Goal: Contribute content: Contribute content

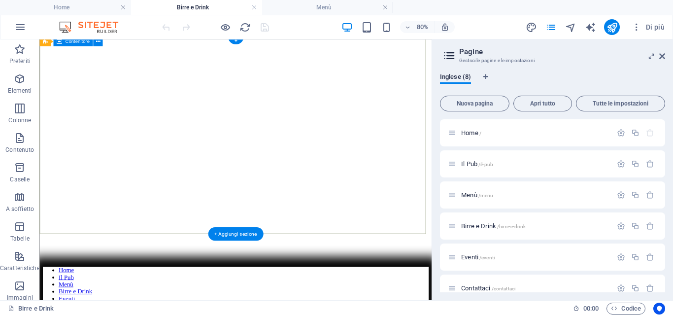
scroll to position [49, 0]
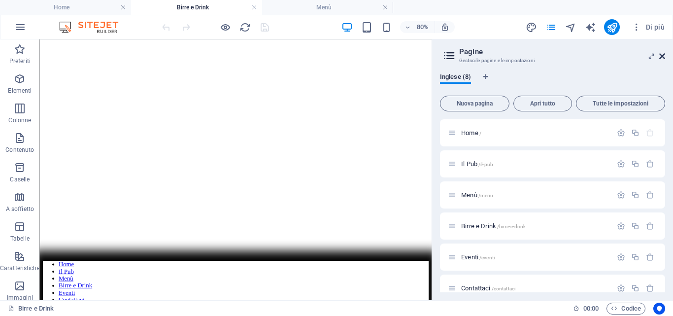
click at [662, 57] on icon at bounding box center [662, 56] width 6 height 8
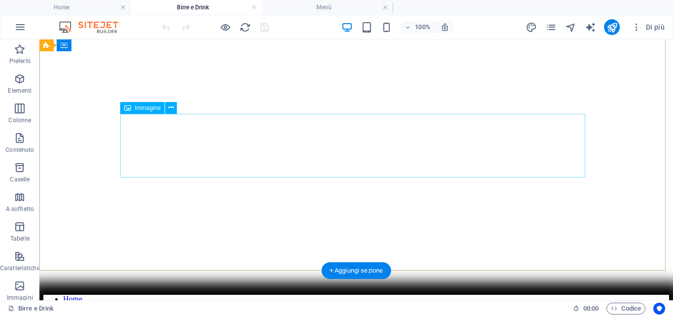
scroll to position [0, 0]
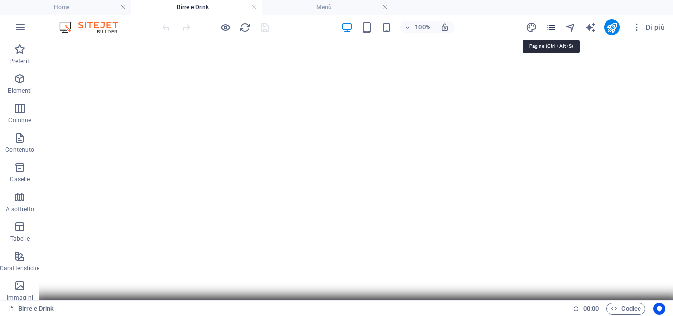
click at [553, 32] on icon "pages" at bounding box center [550, 27] width 11 height 11
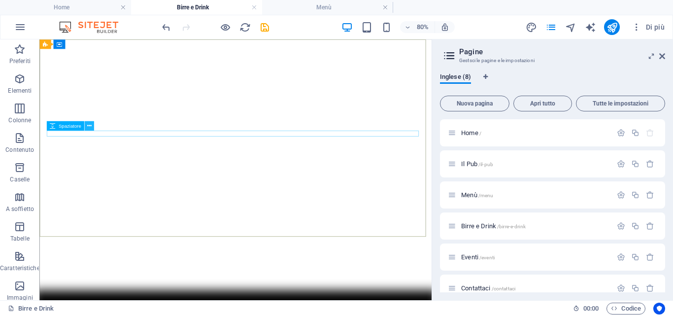
click at [88, 125] on icon at bounding box center [89, 126] width 4 height 8
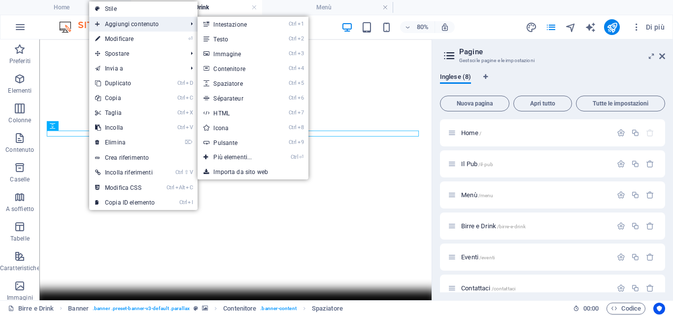
click at [129, 21] on span "Aggiungi contenuto" at bounding box center [136, 24] width 94 height 15
click at [222, 37] on link "Ctrl 2 Testo" at bounding box center [234, 39] width 74 height 15
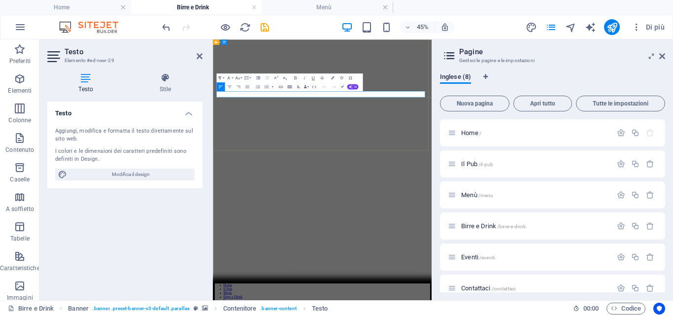
drag, startPoint x: 328, startPoint y: 160, endPoint x: 127, endPoint y: 160, distance: 201.4
click at [199, 58] on icon at bounding box center [200, 56] width 6 height 8
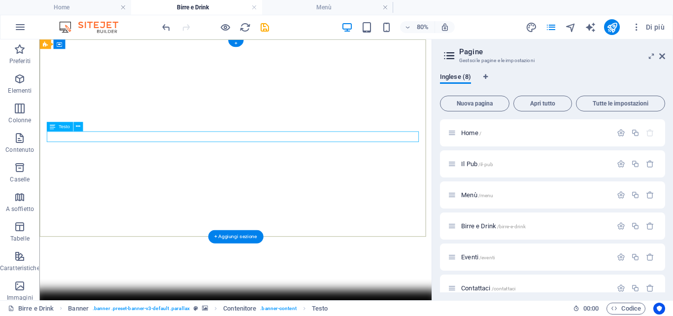
click at [78, 127] on icon at bounding box center [78, 126] width 4 height 8
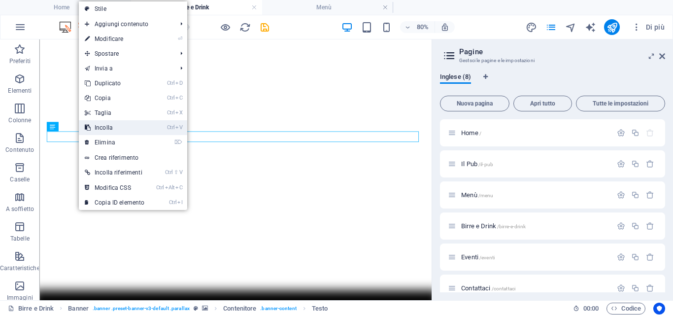
click at [105, 125] on link "Ctrl V Incolla" at bounding box center [114, 127] width 71 height 15
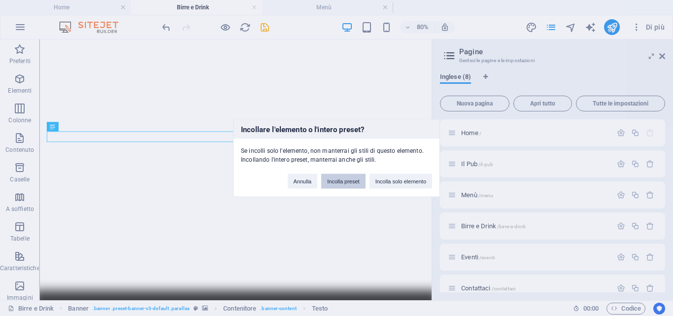
click at [343, 182] on button "Incolla preset" at bounding box center [343, 180] width 44 height 15
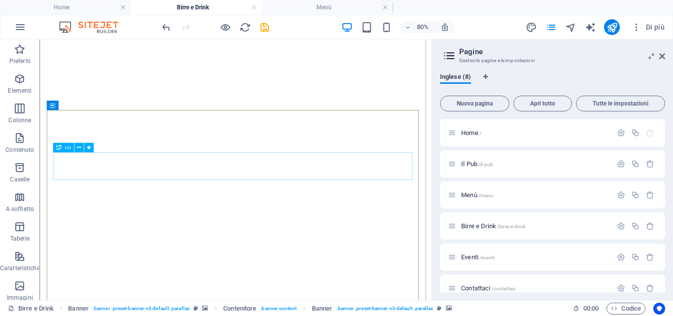
scroll to position [49, 0]
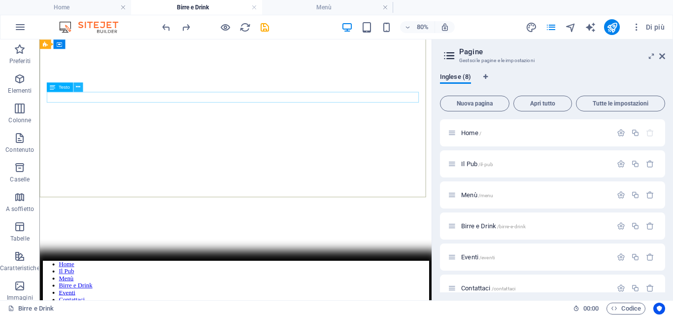
click at [79, 86] on icon at bounding box center [78, 87] width 4 height 8
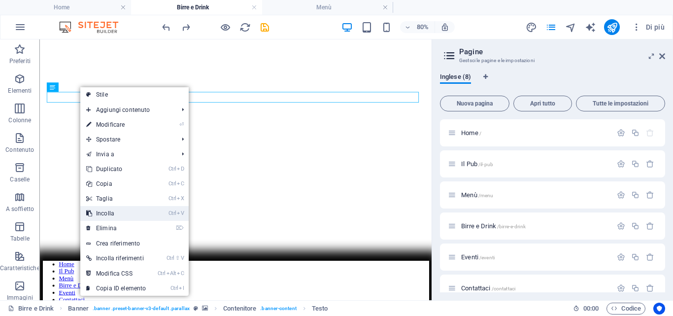
click at [114, 214] on link "Ctrl V Incolla" at bounding box center [115, 213] width 71 height 15
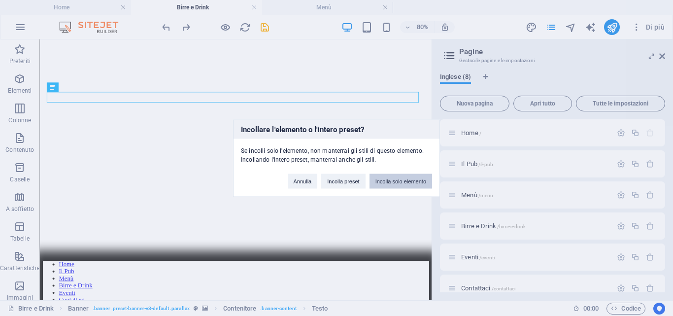
click at [393, 179] on button "Incolla solo elemento" at bounding box center [400, 180] width 63 height 15
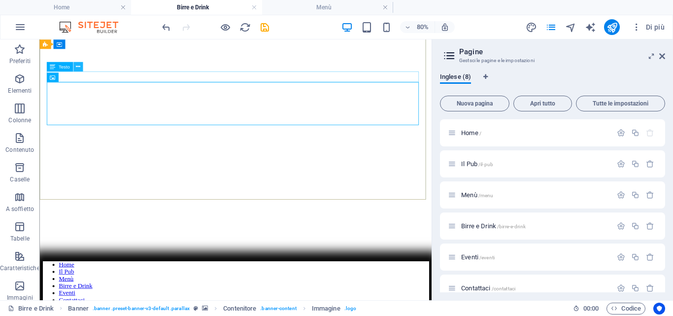
click at [80, 68] on icon at bounding box center [78, 67] width 4 height 8
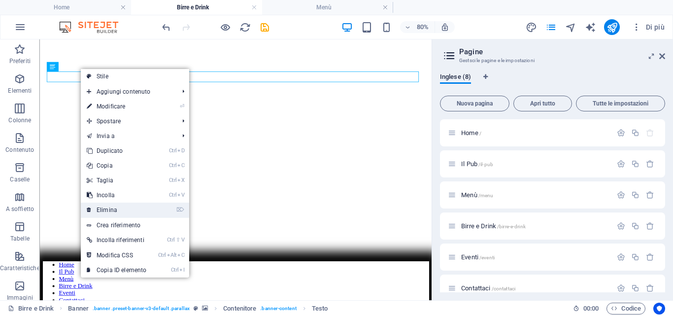
click at [113, 207] on link "⌦ Elimina" at bounding box center [116, 209] width 71 height 15
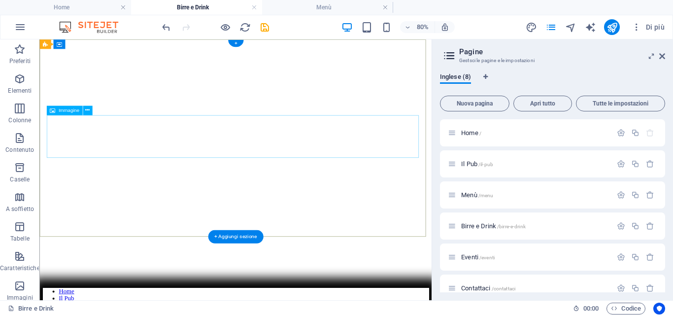
scroll to position [0, 0]
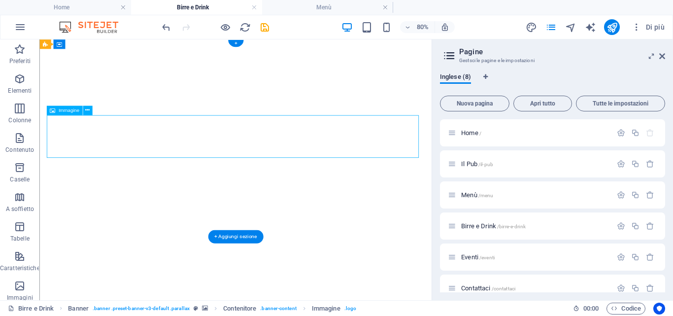
select select "px"
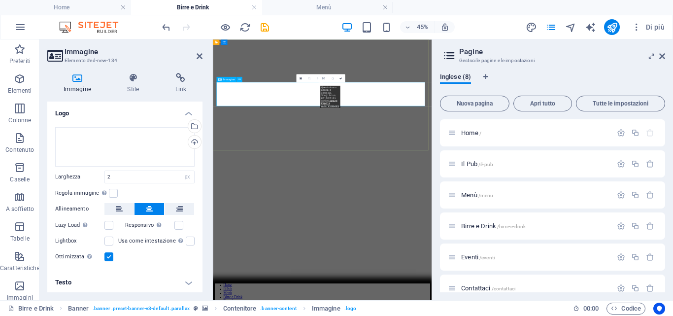
click at [663, 54] on icon at bounding box center [662, 56] width 6 height 8
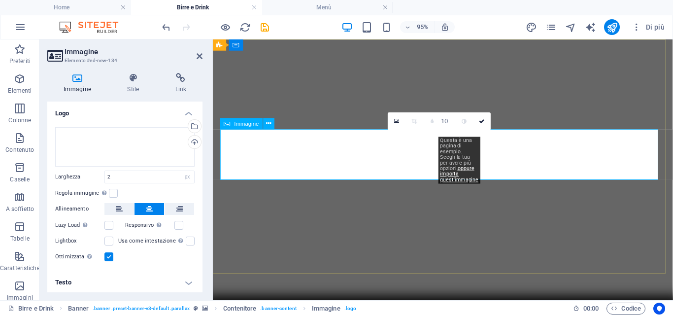
click at [265, 123] on button at bounding box center [268, 123] width 11 height 11
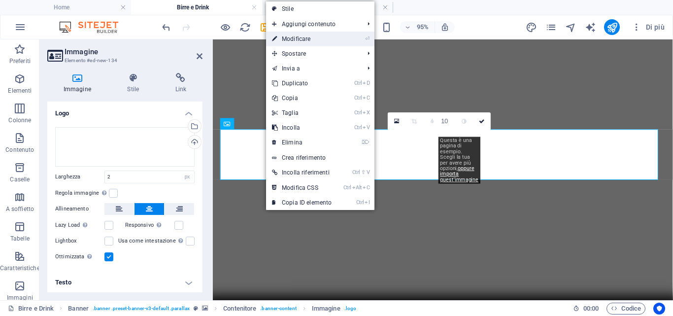
click at [353, 38] on li "⏎ Modificare" at bounding box center [320, 39] width 108 height 15
click at [308, 38] on link "⏎ Modificare" at bounding box center [301, 39] width 71 height 15
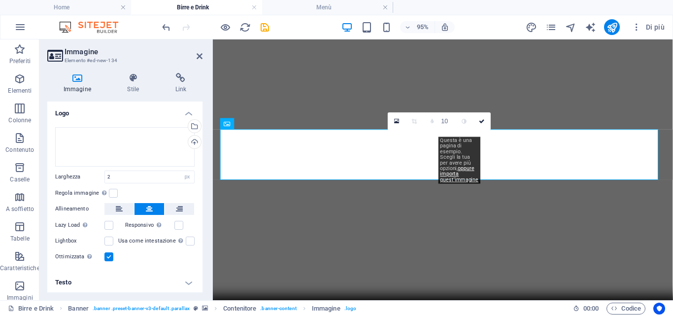
scroll to position [2, 0]
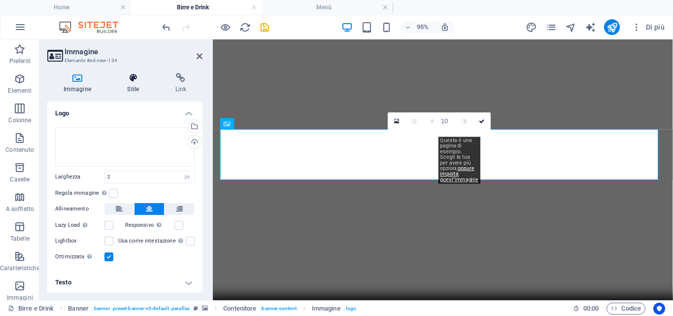
click at [131, 86] on h4 "Stile" at bounding box center [135, 83] width 48 height 21
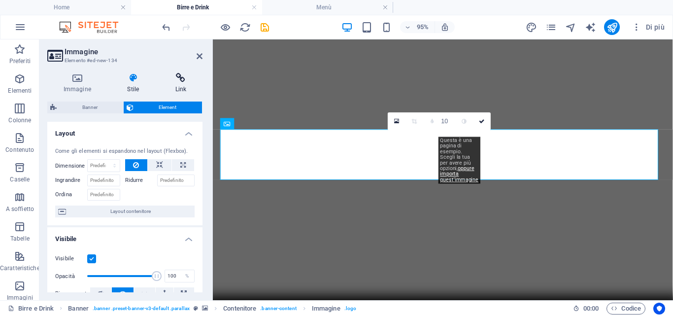
click at [176, 80] on icon at bounding box center [180, 78] width 43 height 10
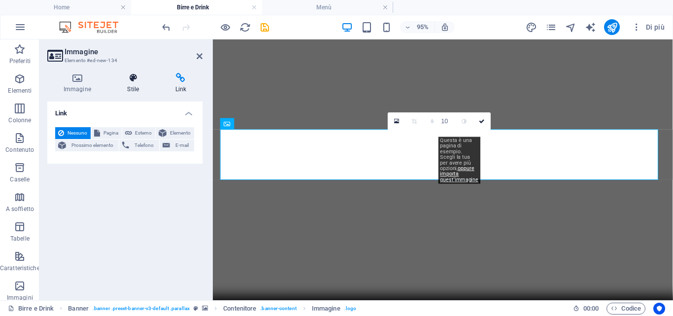
click at [127, 79] on icon at bounding box center [133, 78] width 44 height 10
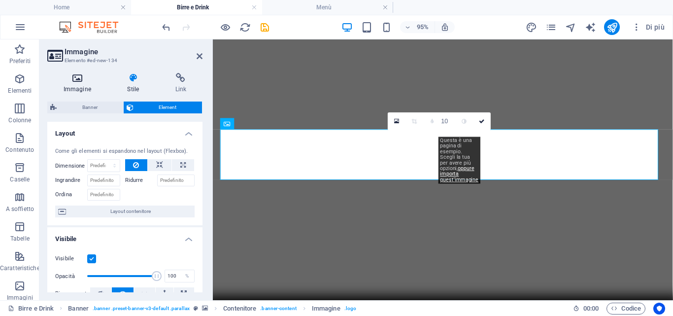
click at [80, 78] on icon at bounding box center [77, 78] width 60 height 10
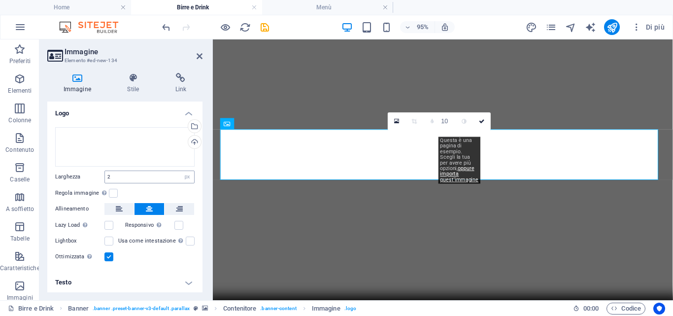
scroll to position [2, 0]
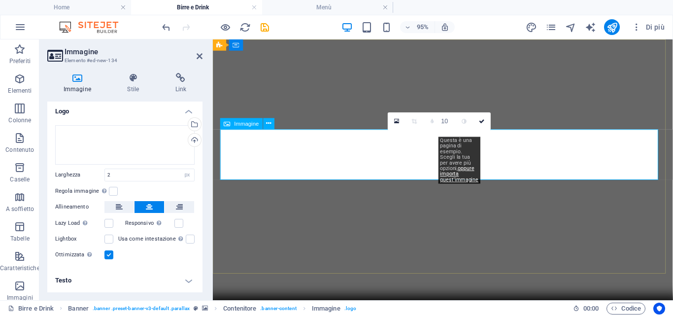
click at [479, 123] on icon at bounding box center [482, 120] width 6 height 5
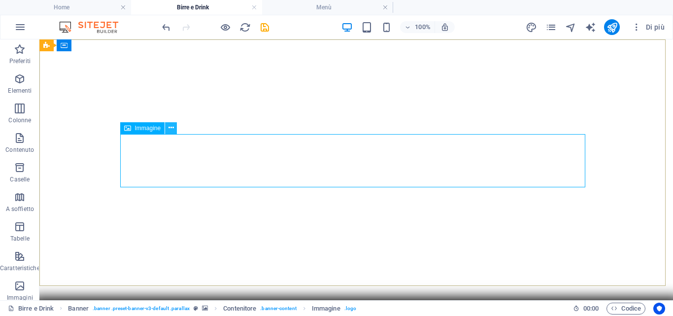
click at [172, 127] on icon at bounding box center [170, 128] width 5 height 10
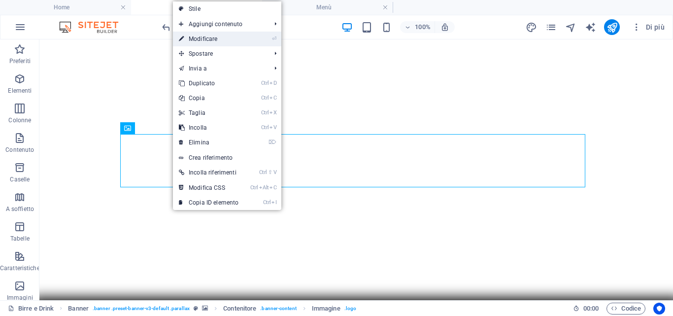
click at [219, 38] on link "⏎ Modificare" at bounding box center [208, 39] width 71 height 15
select select "px"
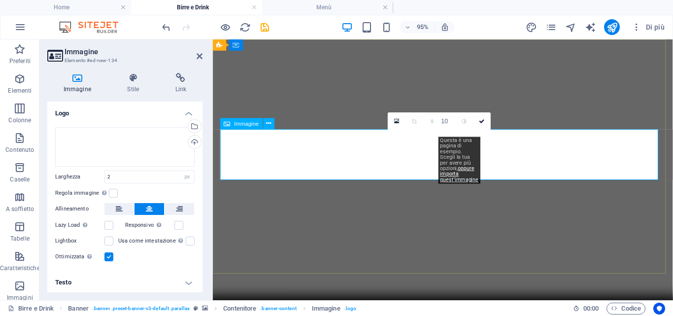
click at [268, 123] on icon at bounding box center [268, 124] width 5 height 10
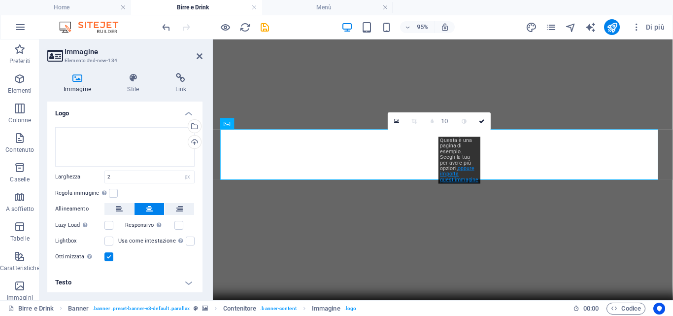
click at [443, 173] on link "oppure importa quest'immagine" at bounding box center [459, 173] width 38 height 17
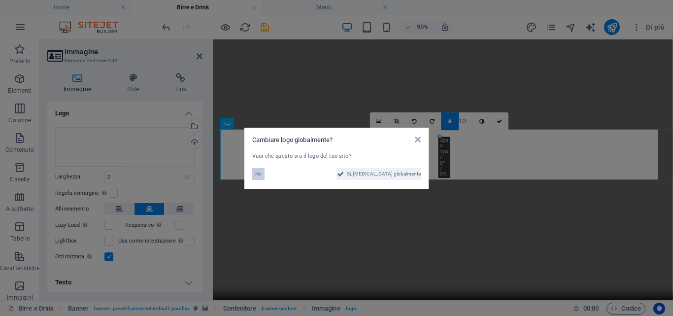
click at [261, 173] on span "No" at bounding box center [258, 174] width 6 height 12
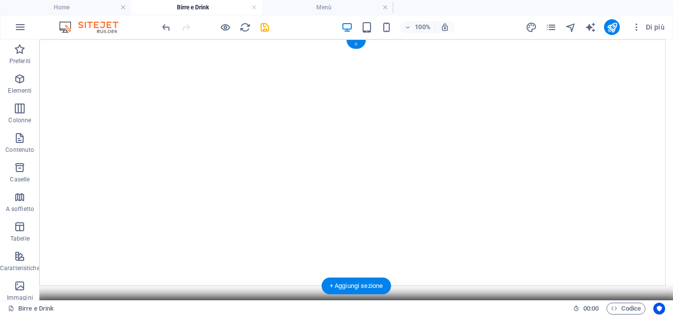
click at [356, 46] on div "+" at bounding box center [355, 44] width 19 height 9
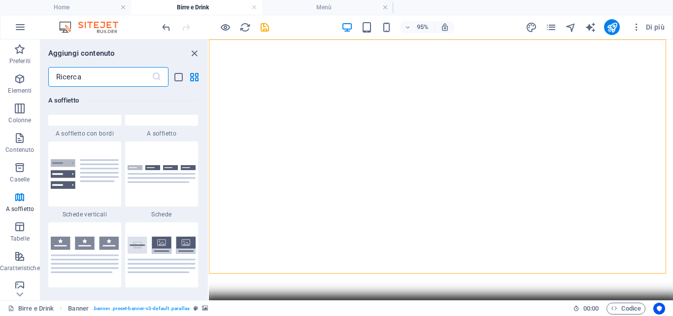
scroll to position [3201, 0]
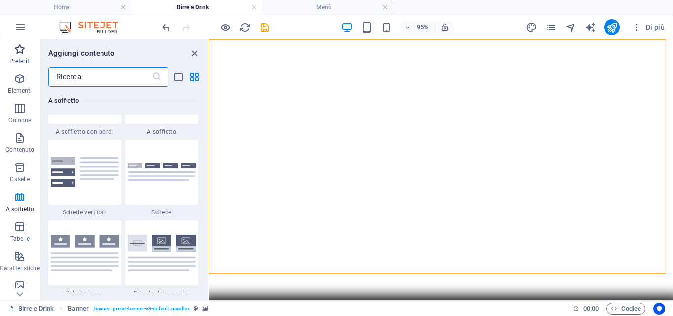
click at [13, 49] on span "Preferiti" at bounding box center [20, 55] width 40 height 24
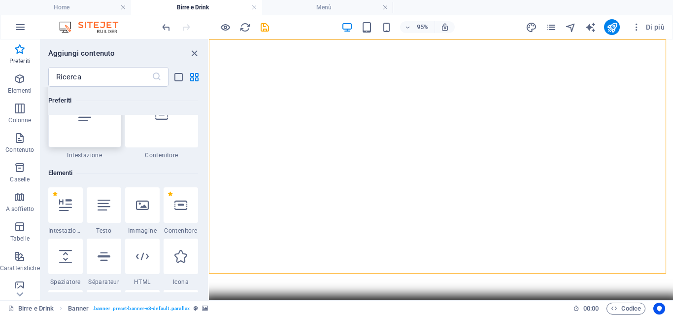
scroll to position [98, 0]
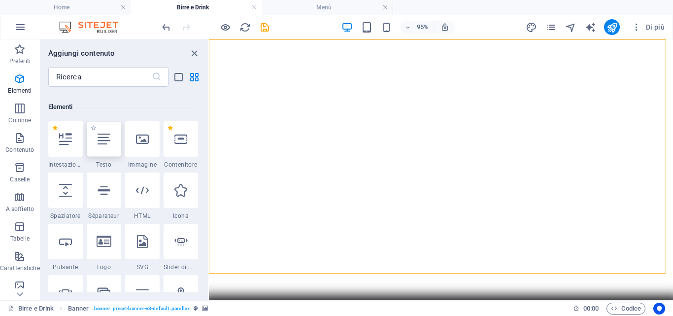
click at [104, 142] on icon at bounding box center [104, 138] width 13 height 13
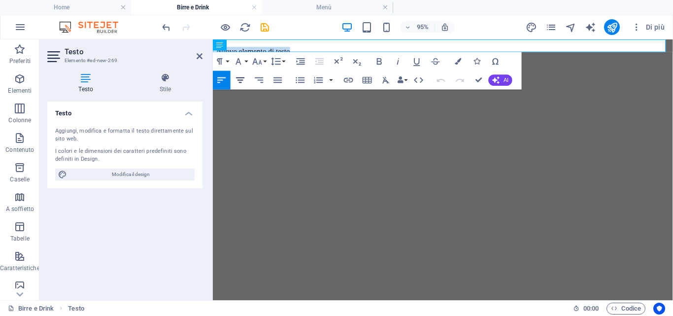
click at [236, 78] on icon "button" at bounding box center [240, 79] width 11 height 11
click at [241, 79] on icon "button" at bounding box center [240, 79] width 11 height 11
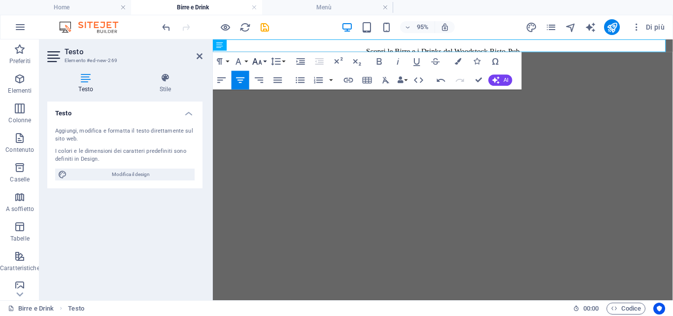
click at [256, 63] on icon "button" at bounding box center [257, 61] width 11 height 11
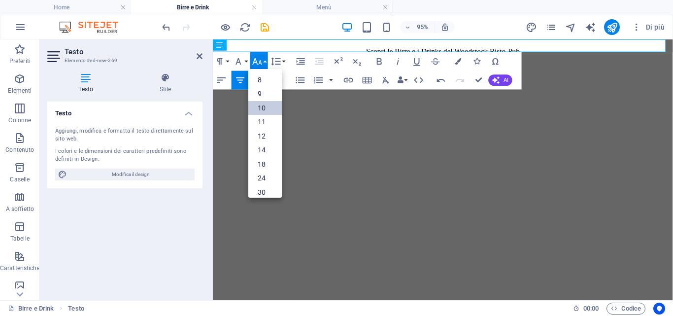
click at [263, 103] on link "10" at bounding box center [264, 107] width 33 height 14
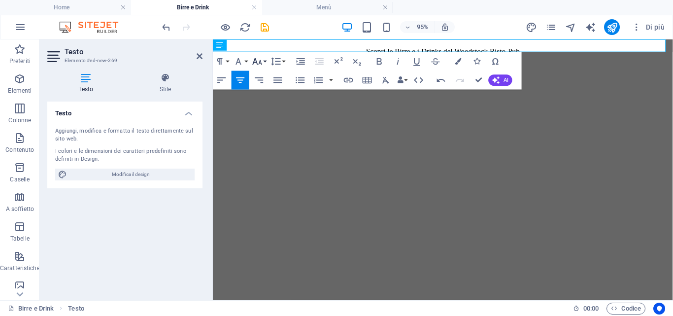
click at [261, 62] on icon "button" at bounding box center [257, 61] width 11 height 11
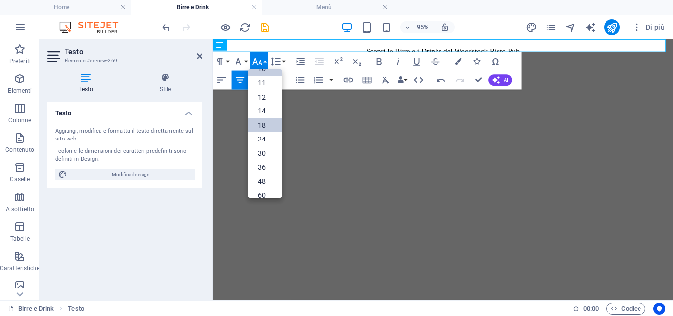
click at [262, 125] on link "18" at bounding box center [264, 125] width 33 height 14
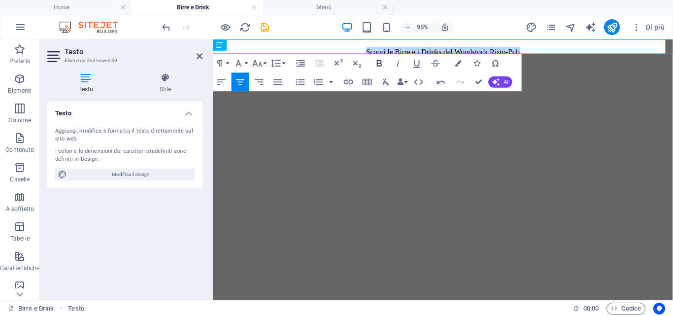
click at [377, 65] on icon "button" at bounding box center [379, 63] width 5 height 6
click at [244, 65] on button "Font Family" at bounding box center [240, 63] width 18 height 19
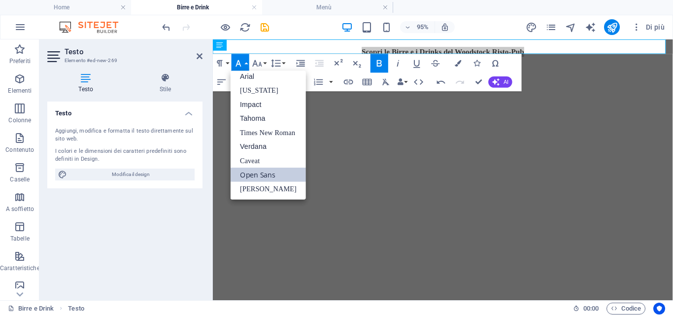
scroll to position [5, 0]
click at [244, 65] on button "Font Family" at bounding box center [240, 63] width 18 height 19
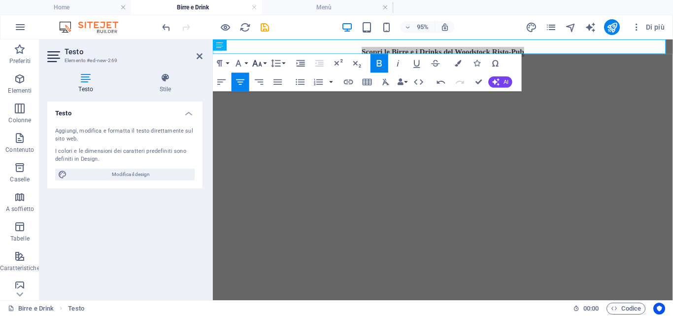
click at [254, 64] on icon "button" at bounding box center [257, 63] width 9 height 6
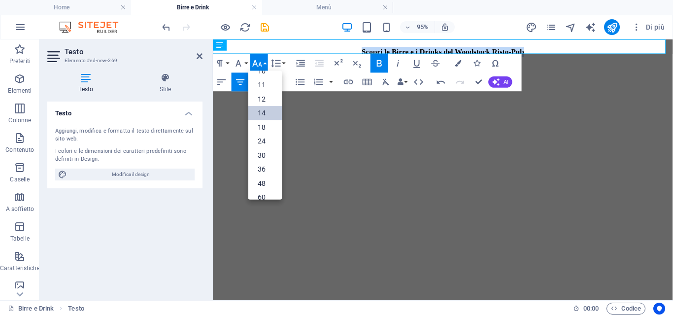
click at [266, 110] on link "14" at bounding box center [264, 113] width 33 height 14
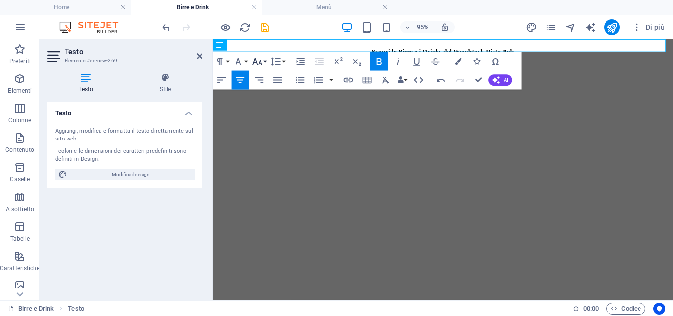
click at [259, 61] on icon "button" at bounding box center [257, 61] width 11 height 11
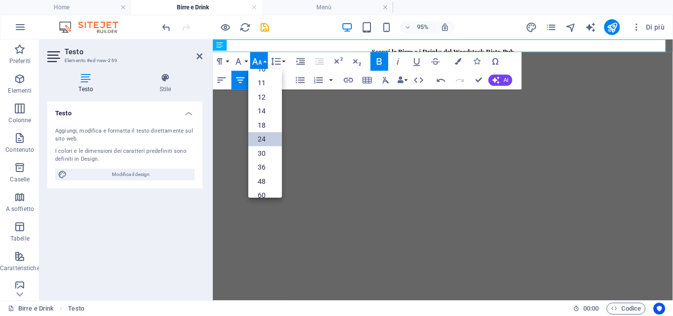
click at [270, 138] on link "24" at bounding box center [264, 139] width 33 height 14
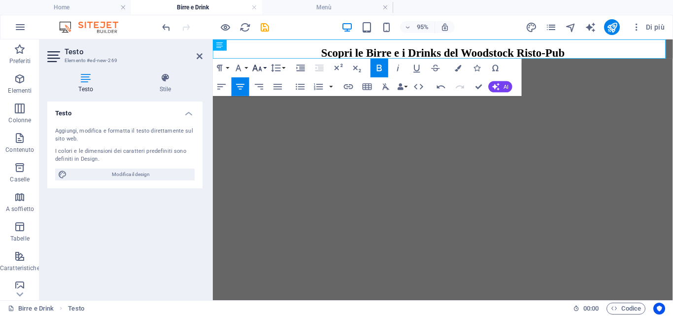
click at [264, 67] on button "Font Size" at bounding box center [259, 68] width 18 height 19
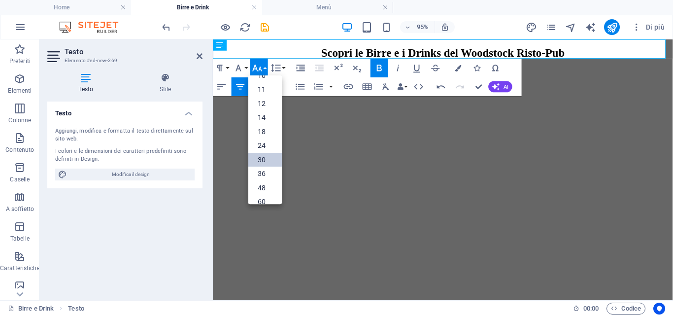
click at [262, 159] on link "30" at bounding box center [264, 160] width 33 height 14
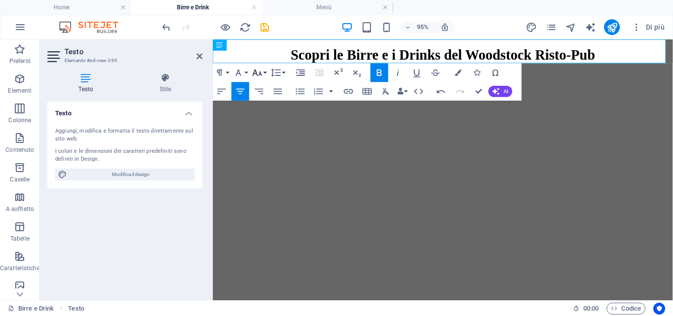
click at [259, 70] on icon "button" at bounding box center [257, 72] width 11 height 11
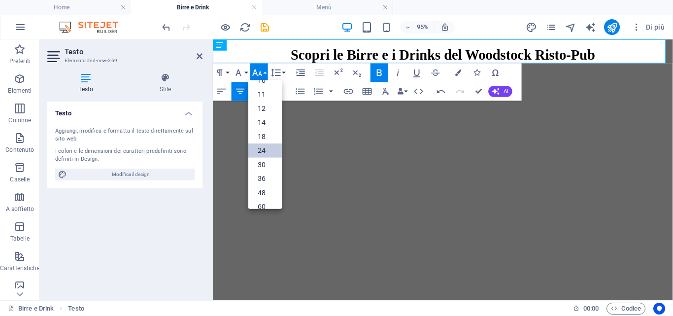
click at [267, 147] on link "24" at bounding box center [264, 150] width 33 height 14
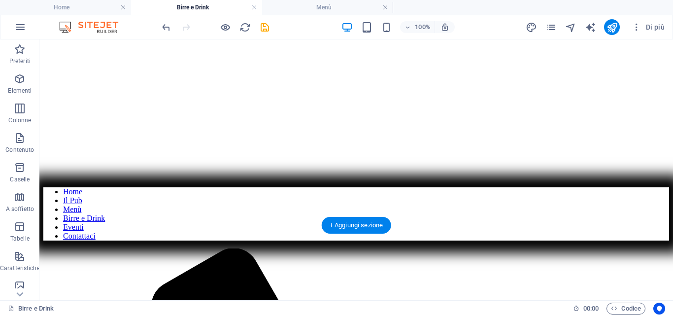
scroll to position [0, 0]
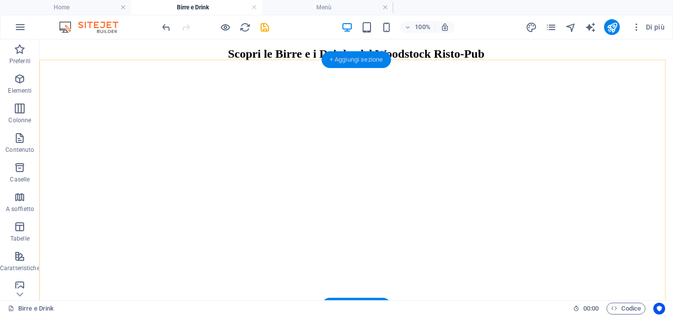
click at [346, 60] on div "+ Aggiungi sezione" at bounding box center [356, 59] width 69 height 17
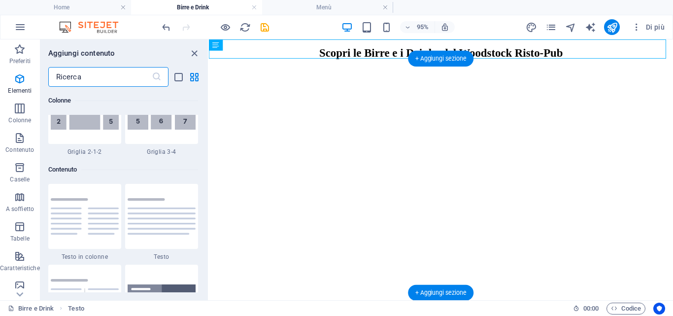
scroll to position [1723, 0]
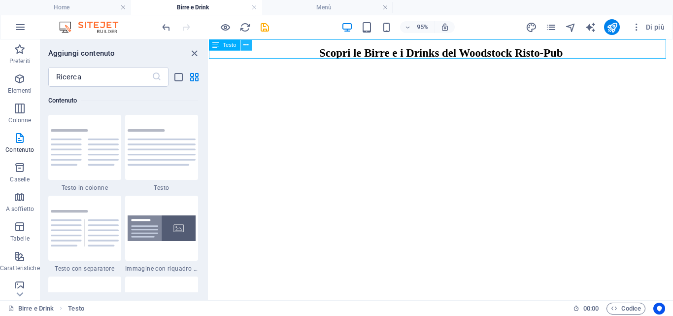
click at [249, 46] on button at bounding box center [245, 44] width 11 height 11
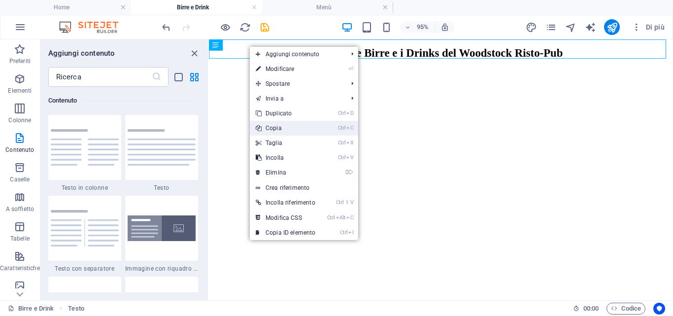
click at [272, 121] on link "Ctrl C Copia" at bounding box center [285, 128] width 71 height 15
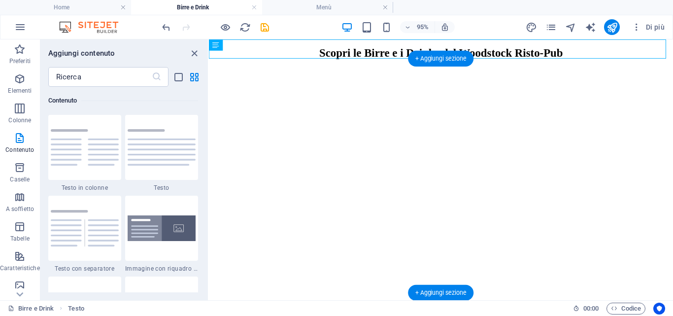
click at [430, 68] on figure at bounding box center [453, 68] width 481 height 0
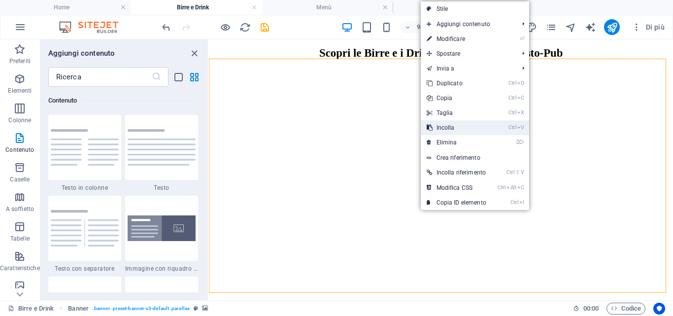
click at [443, 127] on link "Ctrl V Incolla" at bounding box center [456, 127] width 71 height 15
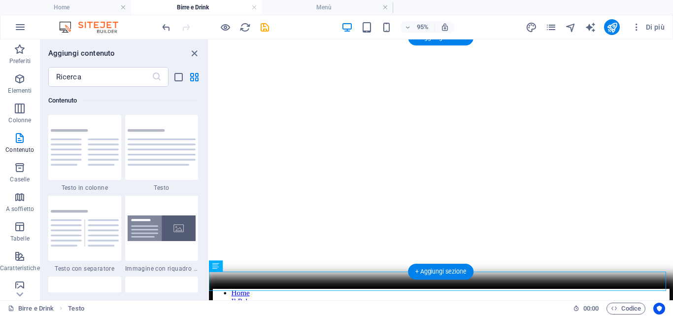
scroll to position [0, 0]
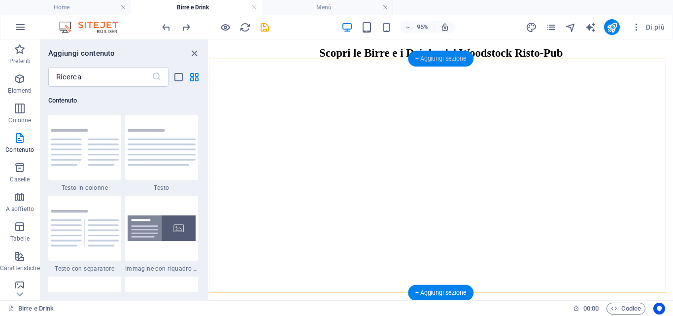
click at [438, 59] on div "+ Aggiungi sezione" at bounding box center [441, 59] width 66 height 16
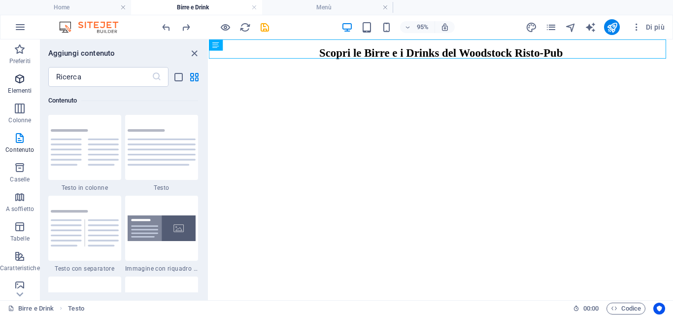
click at [16, 83] on icon "button" at bounding box center [20, 79] width 12 height 12
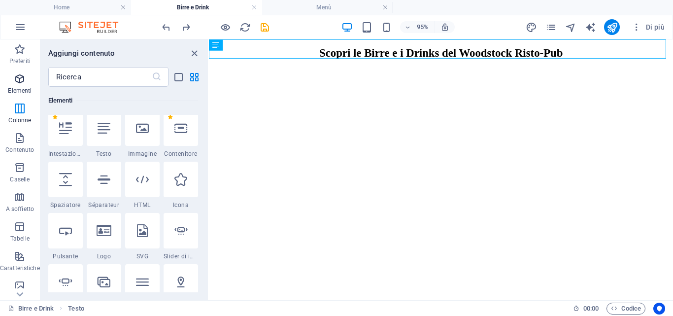
scroll to position [105, 0]
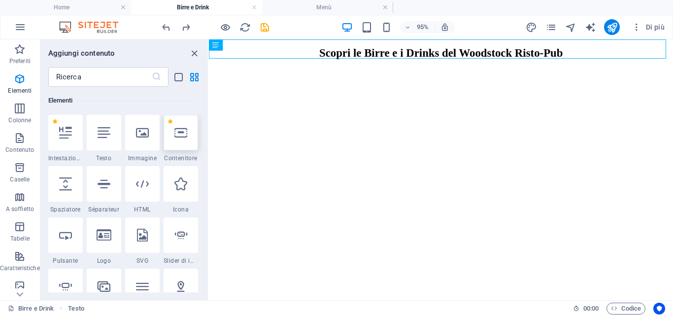
click at [181, 139] on div at bounding box center [181, 132] width 34 height 35
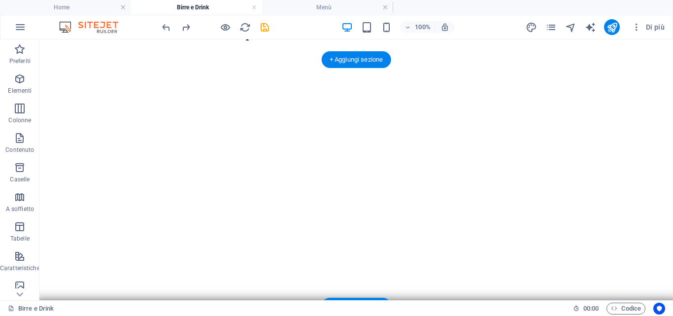
scroll to position [0, 0]
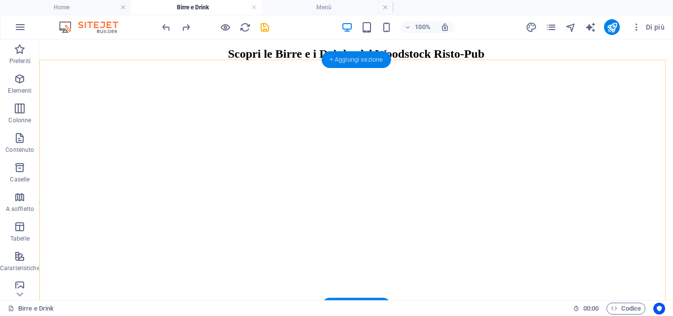
click at [350, 58] on div "+ Aggiungi sezione" at bounding box center [356, 59] width 69 height 17
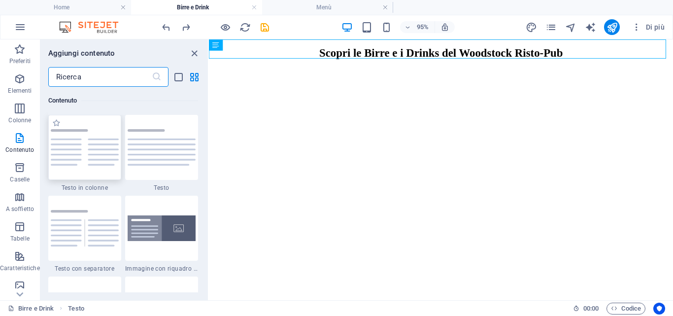
scroll to position [1871, 0]
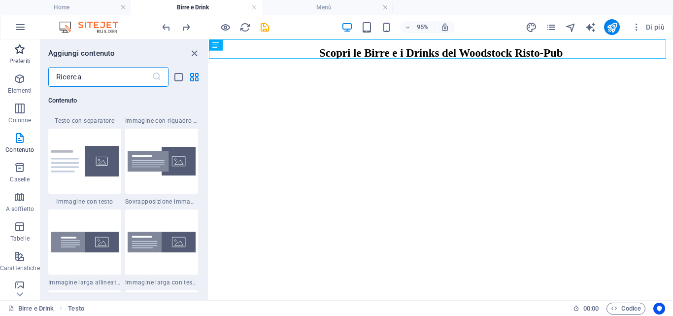
click at [23, 54] on icon "button" at bounding box center [20, 49] width 12 height 12
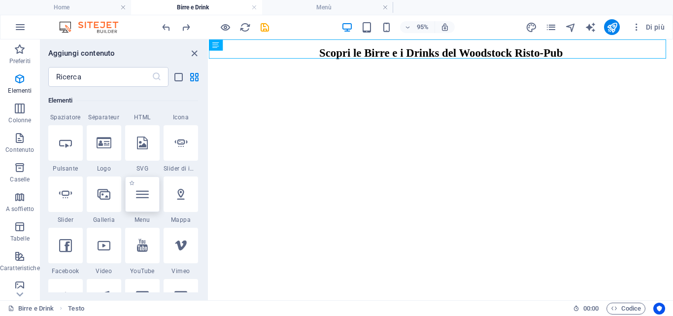
scroll to position [98, 0]
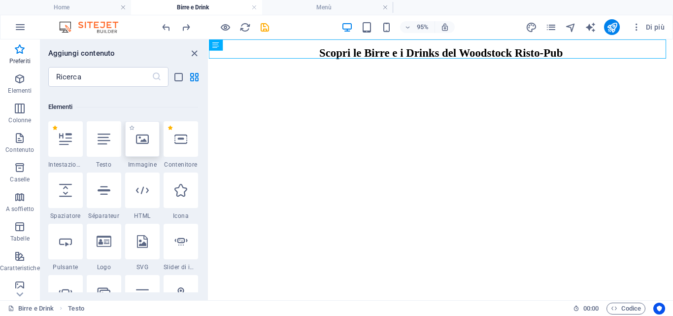
click at [143, 145] on icon at bounding box center [142, 138] width 13 height 13
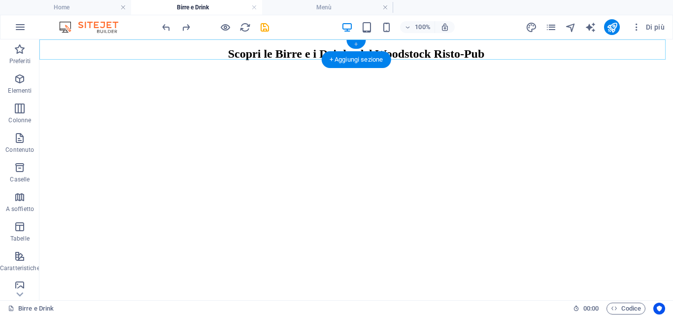
click at [360, 43] on div "+" at bounding box center [355, 44] width 19 height 9
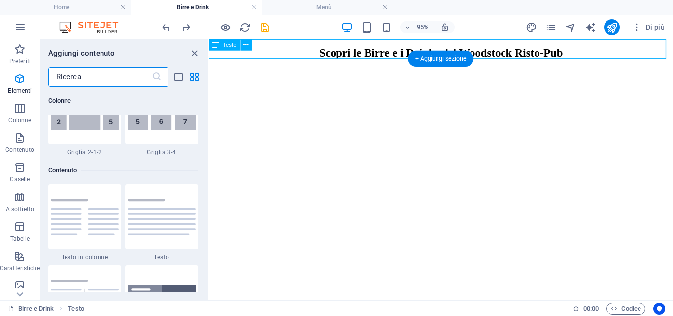
scroll to position [1723, 0]
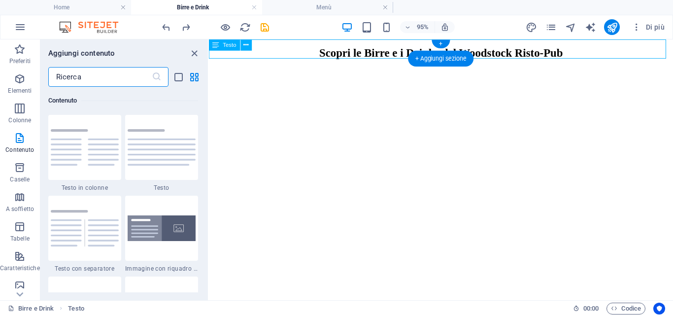
click at [517, 53] on div "Scopri le Birre e i Drinks del Woodstock Risto-Pub" at bounding box center [453, 53] width 481 height 13
click at [304, 52] on div "Scopri le Birre e i Drinks del Woodstock Risto-Pub" at bounding box center [453, 53] width 481 height 13
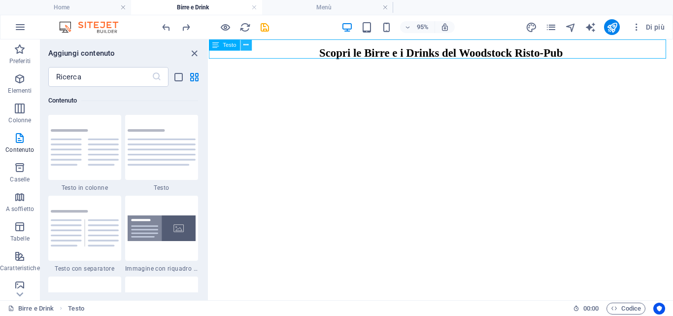
click at [245, 48] on icon at bounding box center [245, 45] width 5 height 10
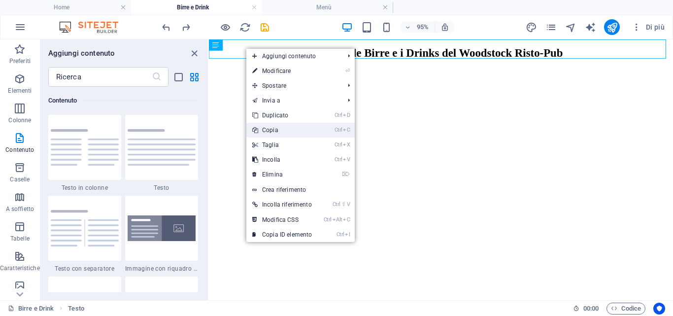
click at [273, 131] on link "Ctrl C Copia" at bounding box center [281, 130] width 71 height 15
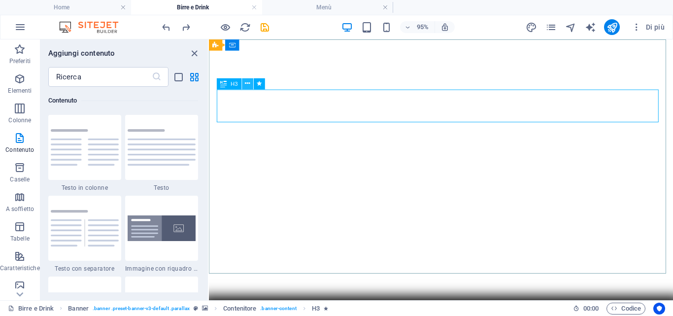
click at [247, 83] on icon at bounding box center [247, 84] width 5 height 10
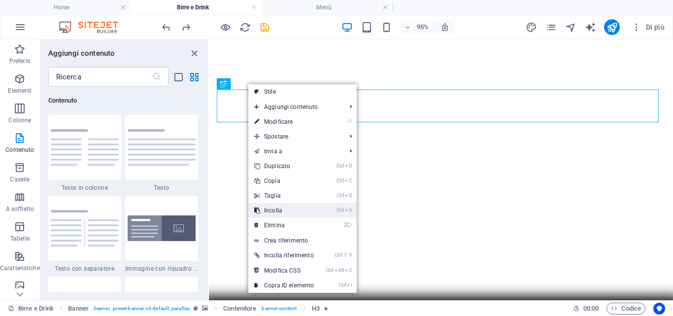
click at [284, 208] on link "Ctrl V Incolla" at bounding box center [283, 210] width 71 height 15
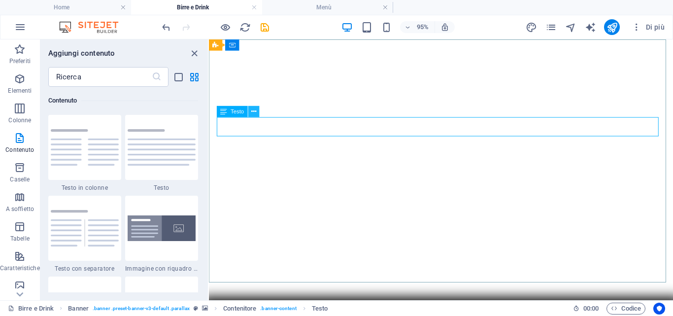
click at [257, 112] on button at bounding box center [253, 111] width 11 height 11
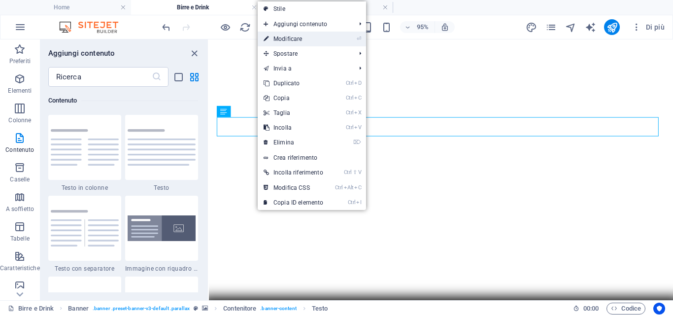
click at [293, 34] on link "⏎ Modificare" at bounding box center [293, 39] width 71 height 15
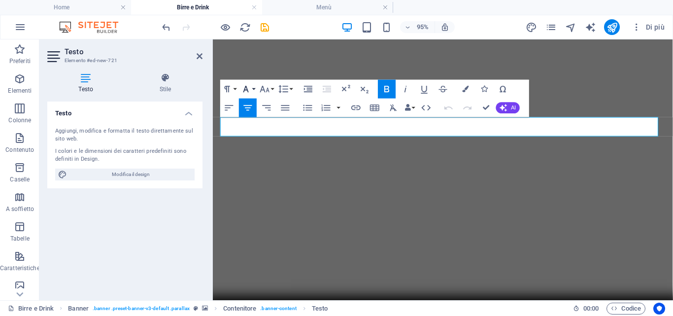
click at [251, 89] on icon "button" at bounding box center [245, 88] width 11 height 11
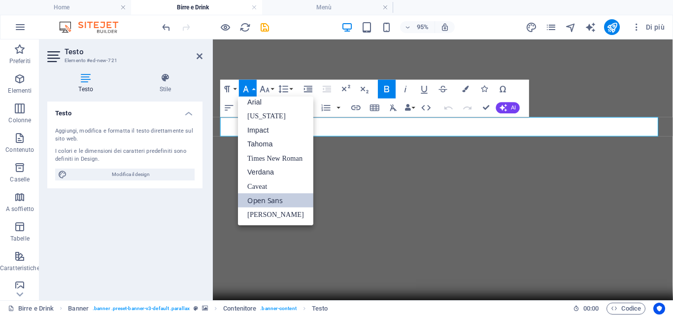
scroll to position [5, 0]
click at [255, 110] on link "[US_STATE]" at bounding box center [275, 116] width 75 height 14
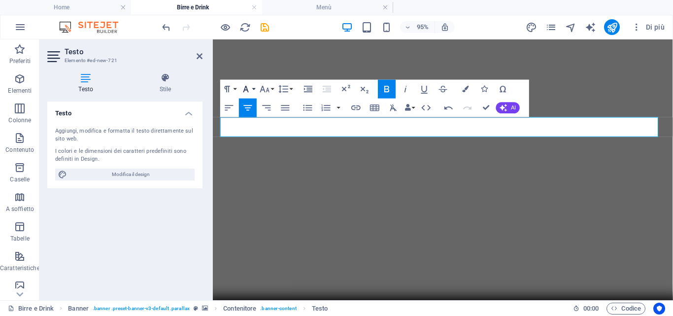
click at [251, 89] on icon "button" at bounding box center [245, 88] width 11 height 11
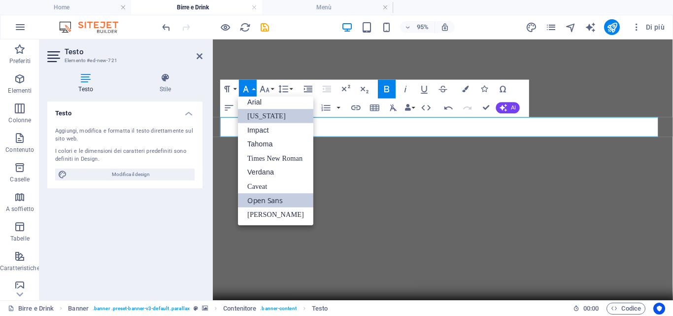
click at [254, 116] on link "[US_STATE]" at bounding box center [275, 116] width 75 height 14
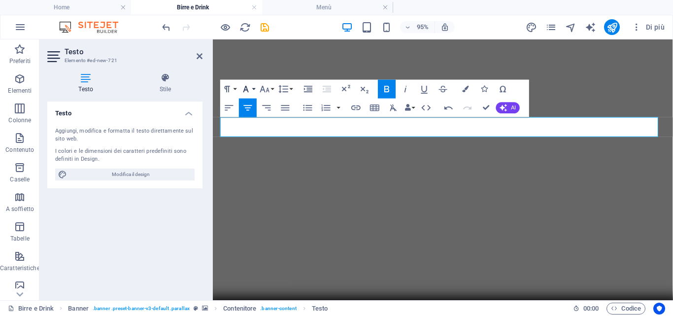
click at [251, 89] on icon "button" at bounding box center [245, 88] width 11 height 11
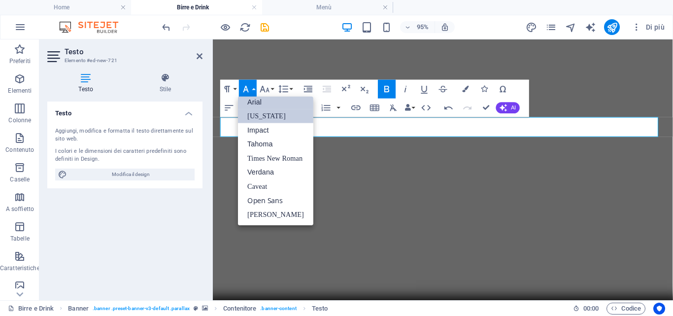
click at [251, 97] on link "Arial" at bounding box center [275, 102] width 75 height 14
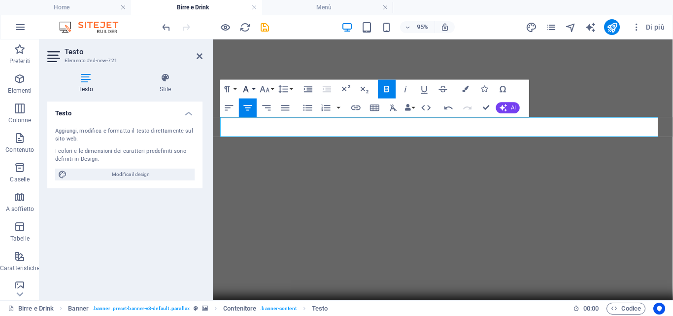
click at [252, 89] on button "Font Family" at bounding box center [248, 89] width 18 height 19
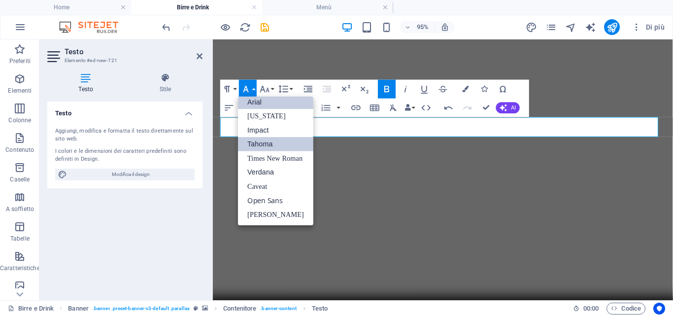
click at [266, 148] on link "Tahoma" at bounding box center [275, 144] width 75 height 14
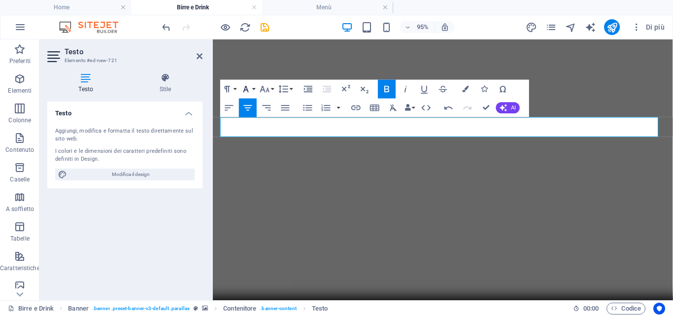
click at [254, 88] on button "Font Family" at bounding box center [248, 89] width 18 height 19
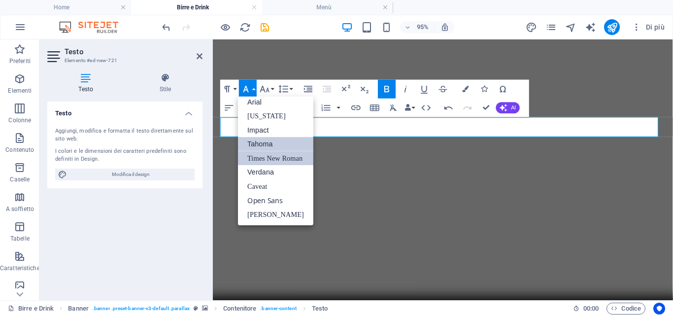
click at [265, 158] on link "Times New Roman" at bounding box center [275, 158] width 75 height 14
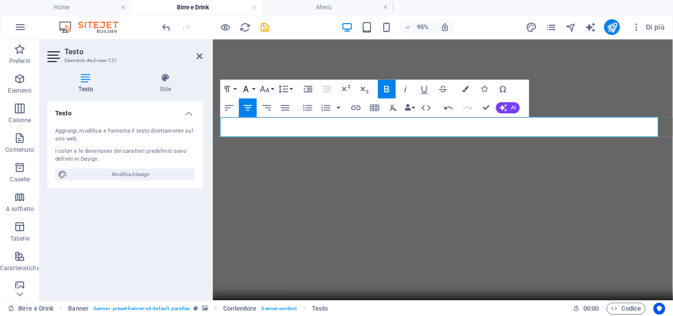
click at [254, 85] on button "Font Family" at bounding box center [248, 89] width 18 height 19
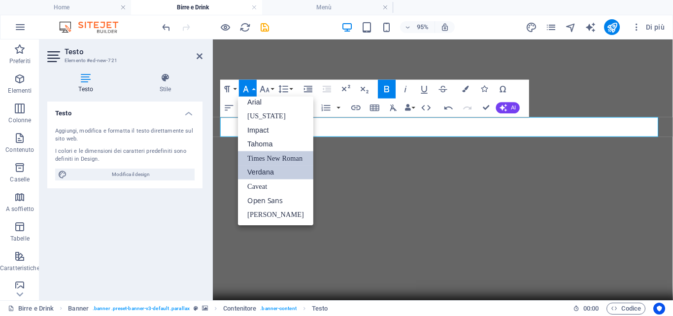
click at [265, 174] on link "Verdana" at bounding box center [275, 172] width 75 height 14
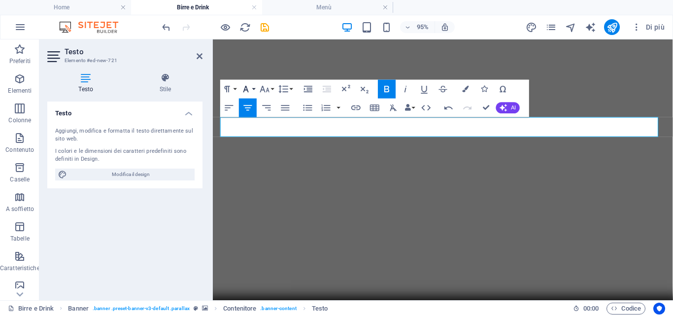
click at [251, 85] on icon "button" at bounding box center [245, 88] width 11 height 11
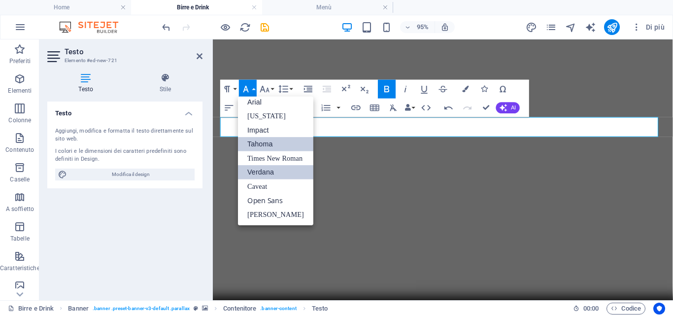
click at [260, 142] on link "Tahoma" at bounding box center [275, 144] width 75 height 14
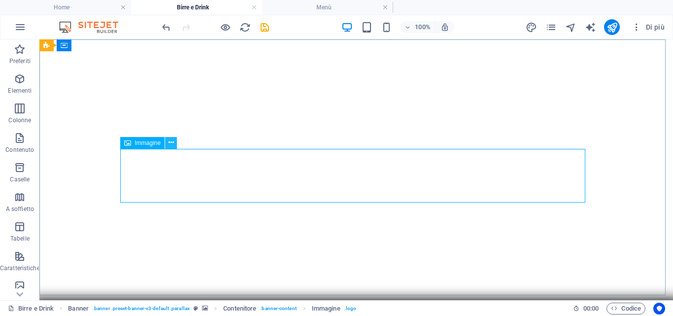
click at [174, 145] on button at bounding box center [171, 143] width 12 height 12
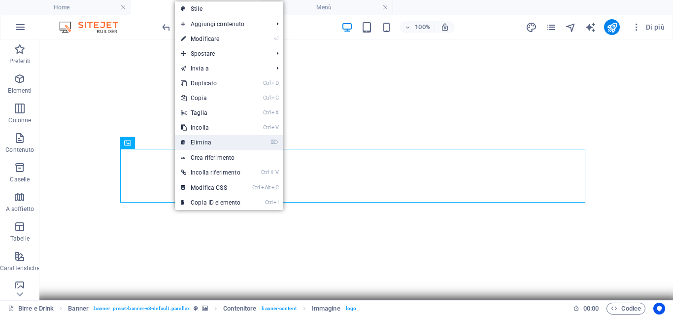
click at [195, 143] on link "⌦ Elimina" at bounding box center [210, 142] width 71 height 15
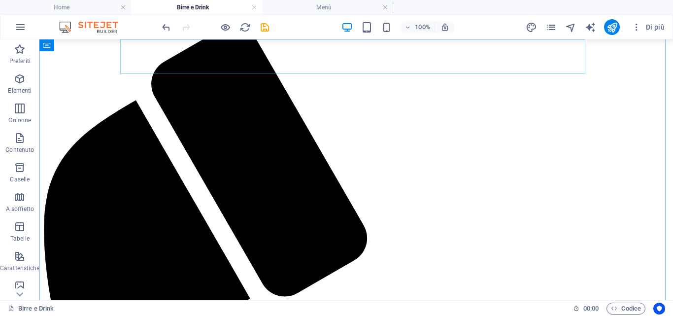
scroll to position [246, 0]
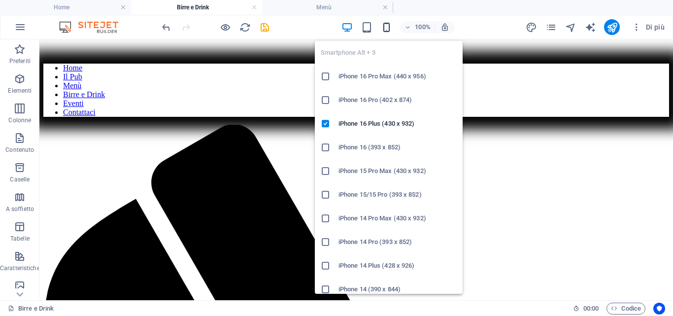
click at [389, 28] on icon "button" at bounding box center [386, 27] width 11 height 11
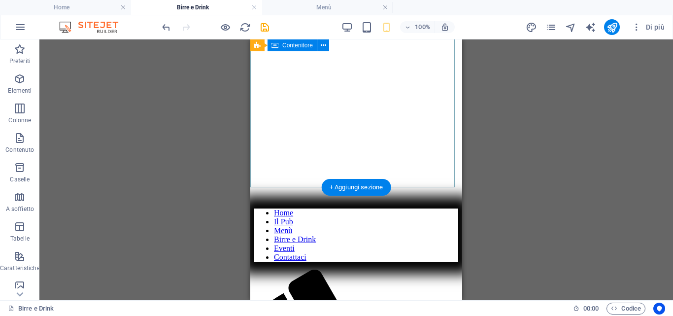
scroll to position [98, 0]
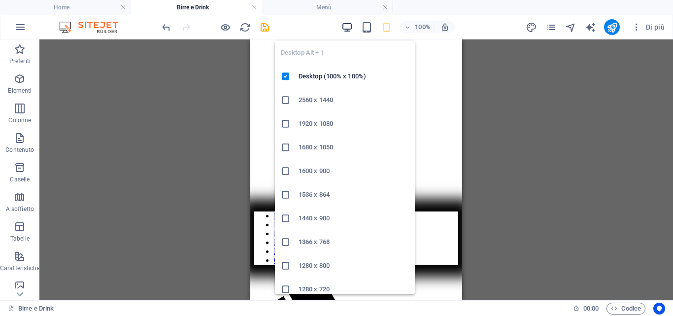
click at [351, 28] on icon "button" at bounding box center [346, 27] width 11 height 11
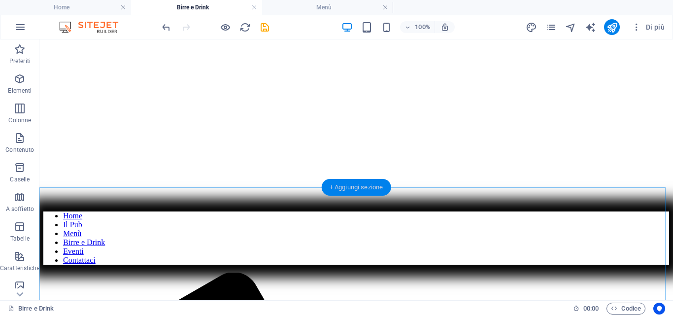
drag, startPoint x: 359, startPoint y: 187, endPoint x: 159, endPoint y: 154, distance: 202.6
click at [359, 187] on div "+ Aggiungi sezione" at bounding box center [356, 187] width 69 height 17
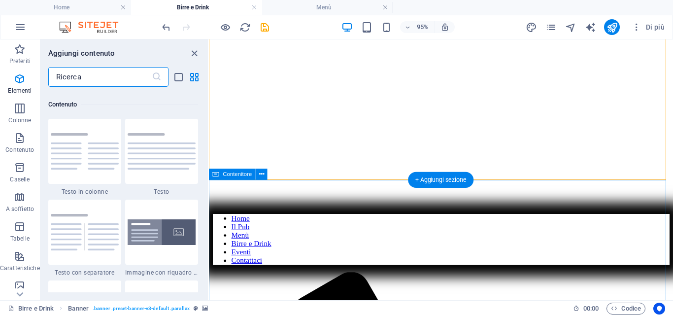
scroll to position [1723, 0]
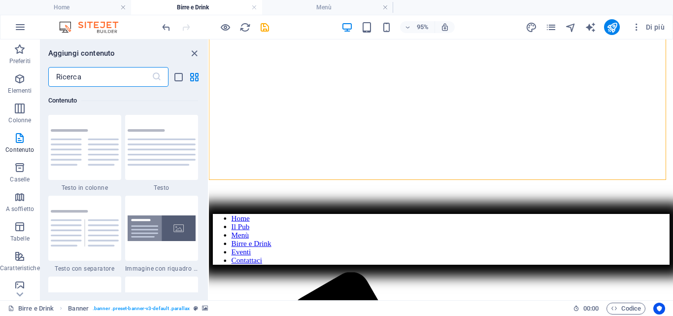
click at [64, 81] on input "text" at bounding box center [99, 77] width 103 height 20
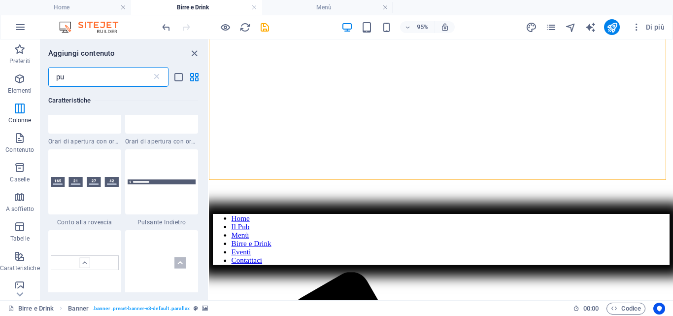
scroll to position [0, 0]
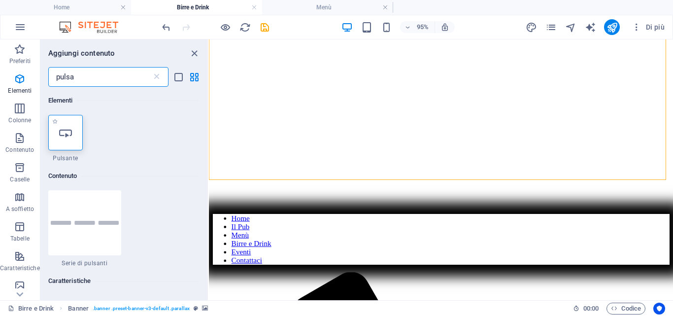
type input "pulsa"
click at [64, 132] on icon at bounding box center [65, 132] width 13 height 13
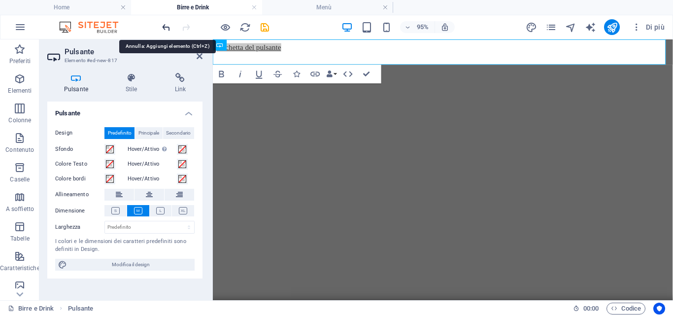
click at [164, 26] on icon "undo" at bounding box center [166, 27] width 11 height 11
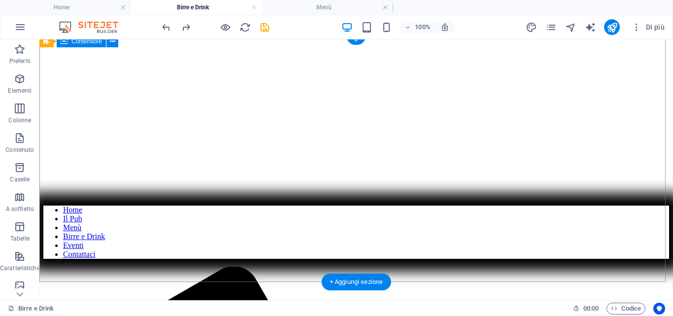
scroll to position [148, 0]
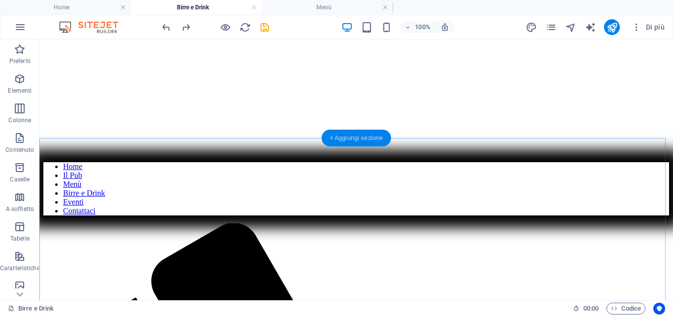
click at [356, 139] on div "+ Aggiungi sezione" at bounding box center [356, 138] width 69 height 17
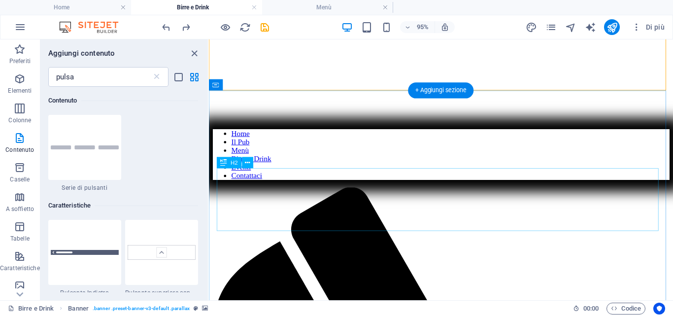
scroll to position [197, 0]
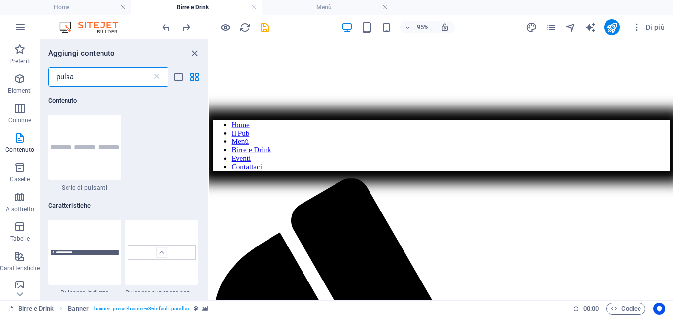
click at [96, 79] on input "pulsa" at bounding box center [99, 77] width 103 height 20
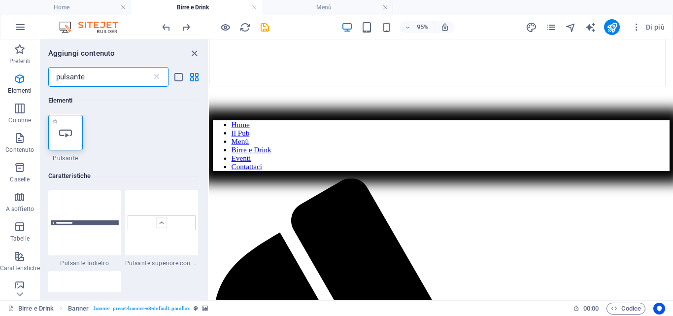
type input "pulsante"
click at [58, 128] on div at bounding box center [65, 132] width 34 height 35
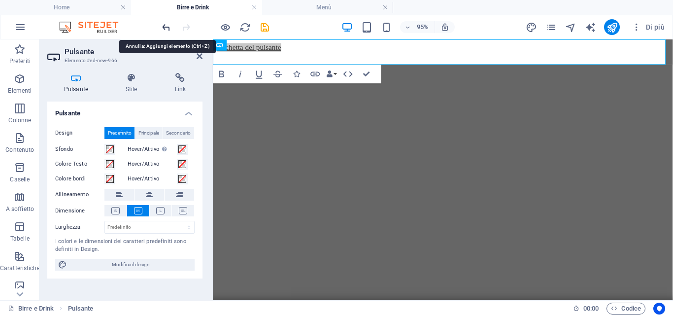
click at [164, 24] on icon "undo" at bounding box center [166, 27] width 11 height 11
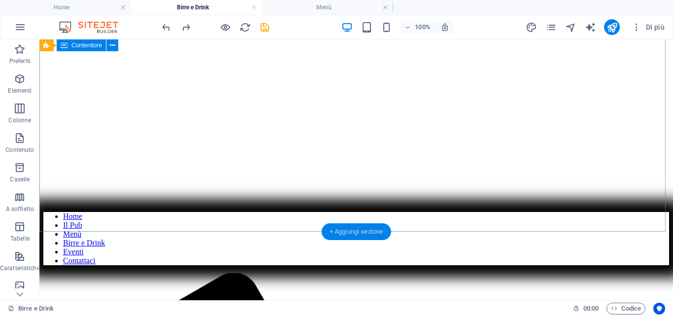
scroll to position [98, 0]
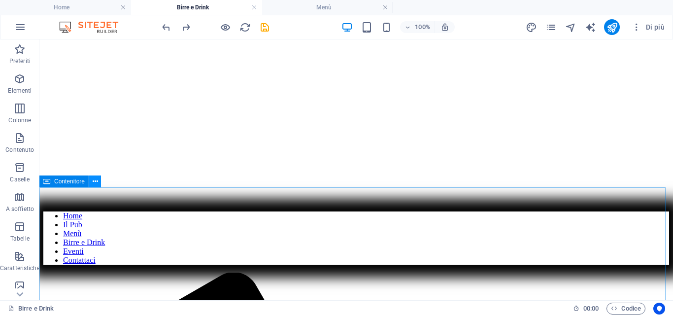
click at [94, 184] on icon at bounding box center [95, 181] width 5 height 10
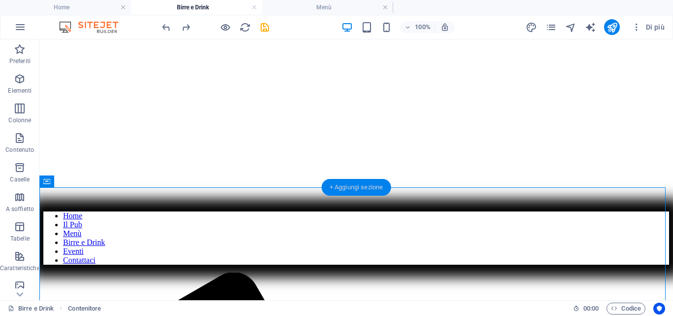
drag, startPoint x: 369, startPoint y: 188, endPoint x: 158, endPoint y: 148, distance: 214.4
click at [369, 188] on div "+ Aggiungi sezione" at bounding box center [356, 187] width 69 height 17
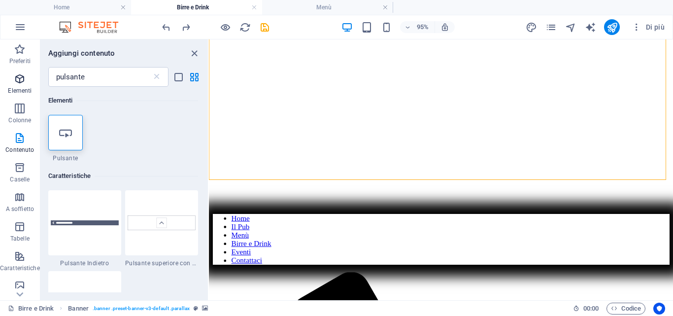
click at [18, 81] on icon "button" at bounding box center [20, 79] width 12 height 12
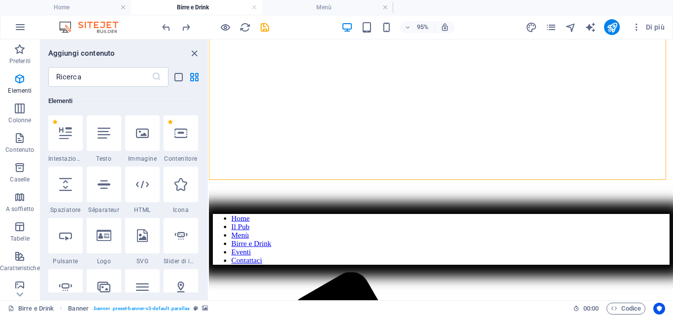
scroll to position [105, 0]
click at [69, 236] on icon at bounding box center [65, 235] width 13 height 13
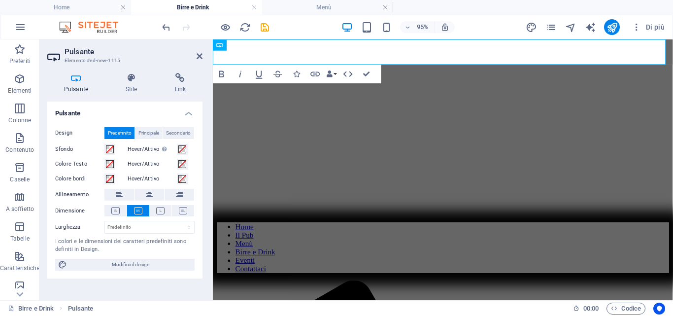
scroll to position [0, 0]
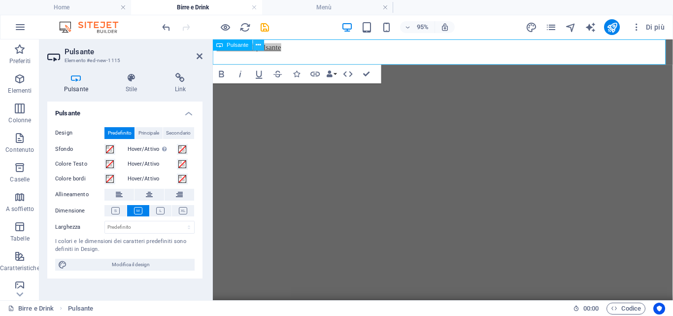
click at [262, 46] on button at bounding box center [258, 44] width 11 height 11
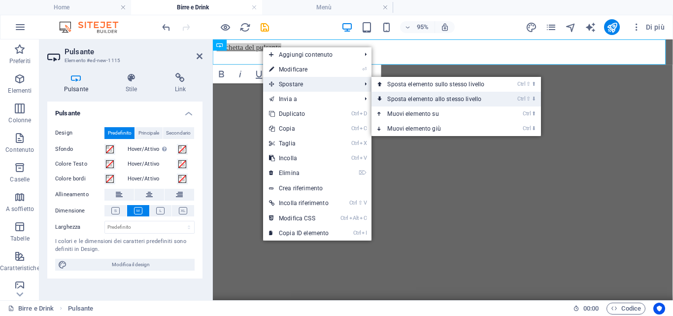
click at [426, 98] on link "Ctrl ⇧ ⬇ Sposta elemento allo stesso livello" at bounding box center [437, 99] width 132 height 15
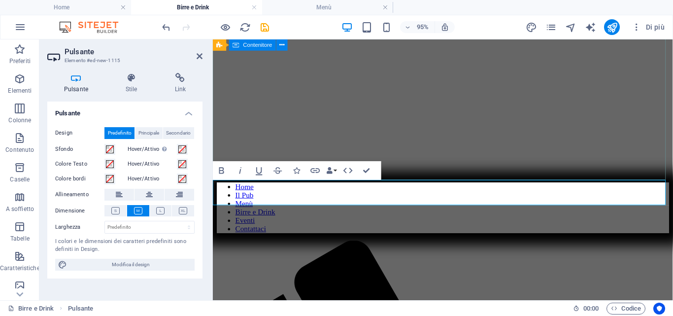
scroll to position [148, 0]
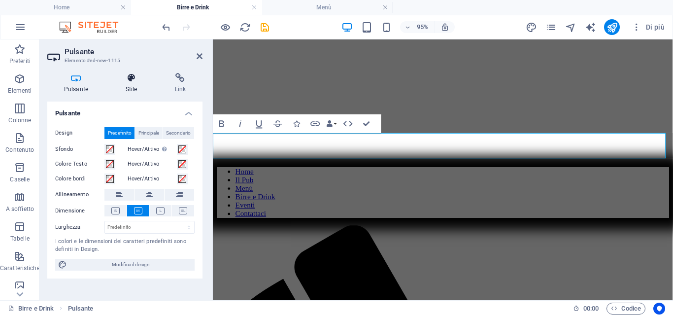
click at [135, 85] on h4 "Stile" at bounding box center [133, 83] width 49 height 21
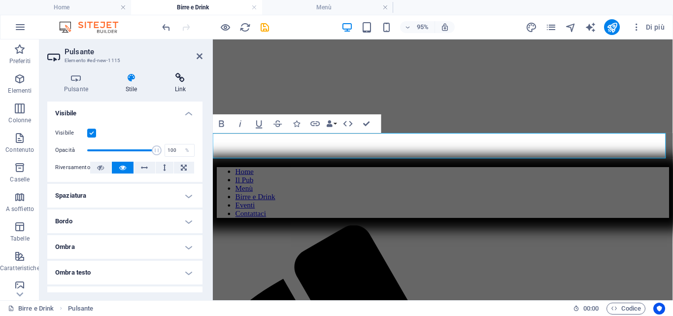
click at [179, 77] on icon at bounding box center [180, 78] width 44 height 10
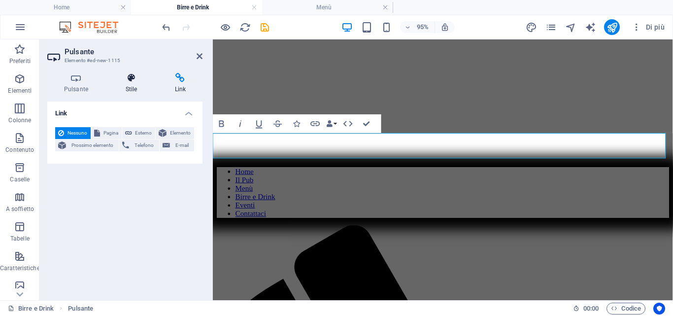
click at [126, 79] on icon at bounding box center [131, 78] width 45 height 10
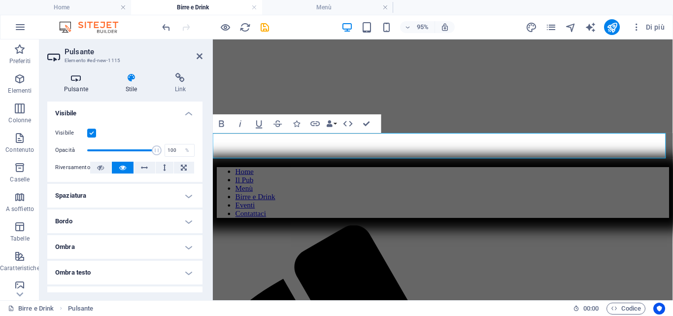
click at [68, 78] on icon at bounding box center [76, 78] width 58 height 10
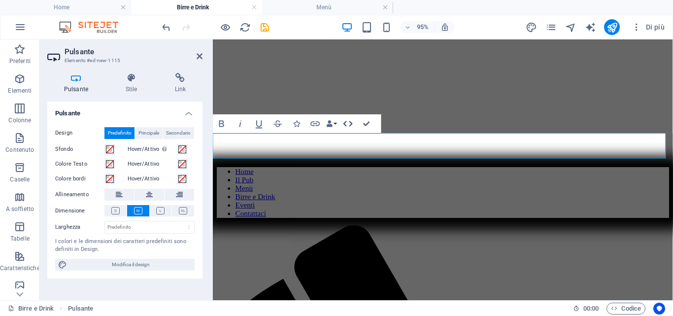
click at [347, 124] on icon "button" at bounding box center [347, 123] width 11 height 11
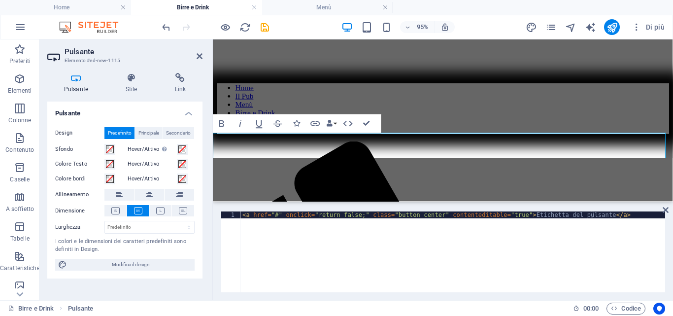
click at [511, 215] on div "< a href = "#" onclick = "return false;" class = "button center" contenteditabl…" at bounding box center [452, 258] width 425 height 95
type textarea "<a href="#" onclick="return false;" class="button center" contenteditable="true…"
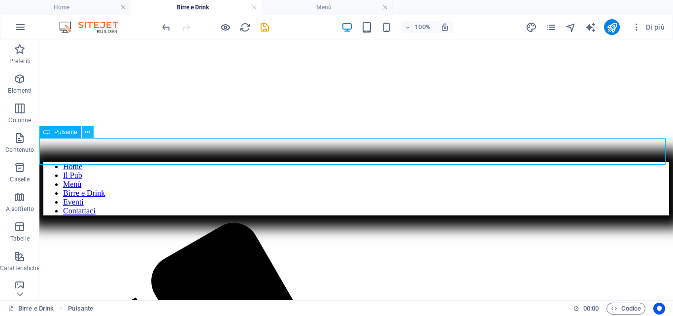
click at [88, 134] on icon at bounding box center [87, 132] width 5 height 10
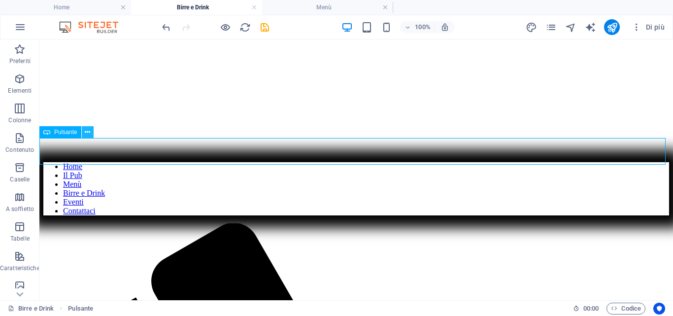
click at [88, 133] on icon at bounding box center [87, 132] width 5 height 10
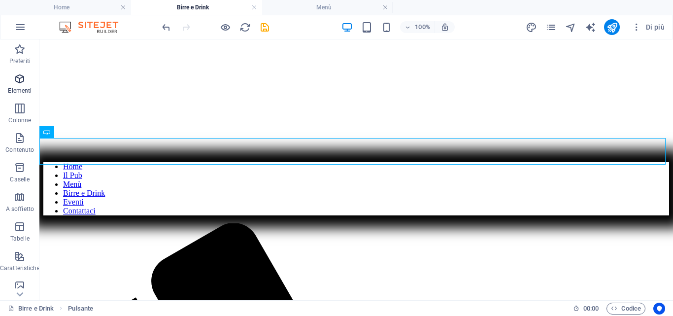
click at [20, 80] on icon "button" at bounding box center [20, 79] width 12 height 12
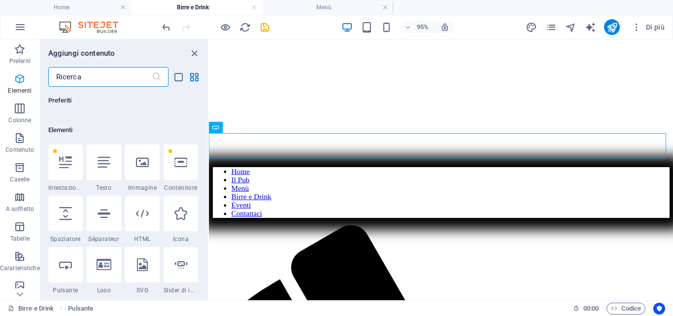
scroll to position [105, 0]
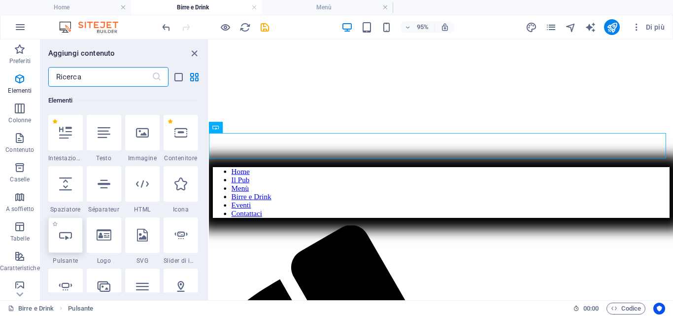
click at [67, 242] on div at bounding box center [65, 234] width 34 height 35
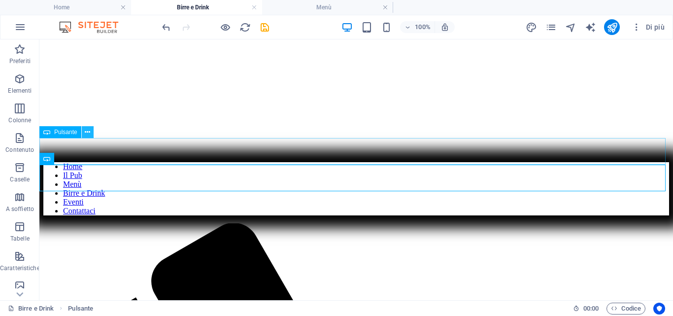
click at [88, 134] on icon at bounding box center [87, 132] width 5 height 10
click at [86, 159] on icon at bounding box center [87, 159] width 5 height 10
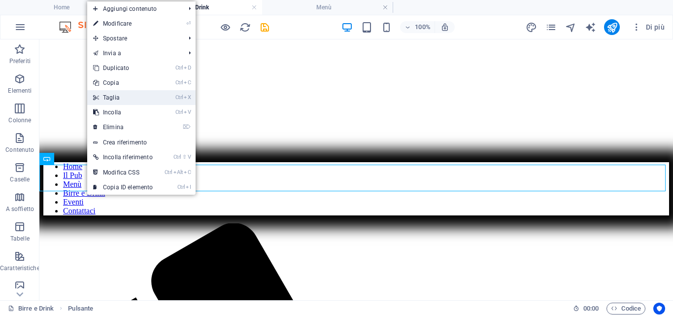
click at [118, 99] on link "Ctrl X Taglia" at bounding box center [122, 97] width 71 height 15
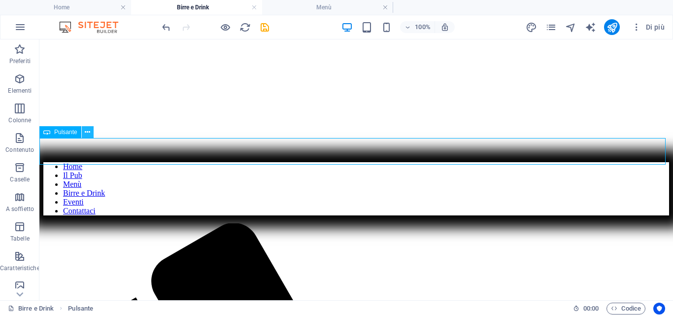
click at [86, 136] on icon at bounding box center [87, 132] width 5 height 10
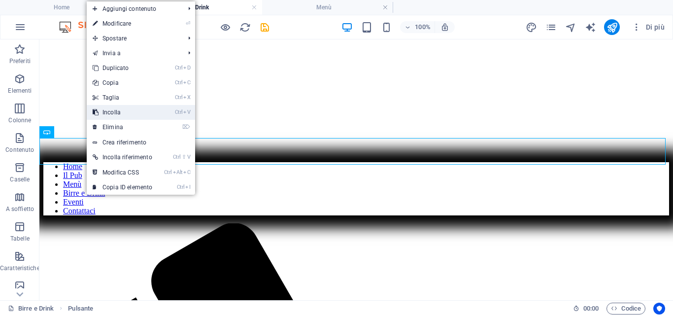
click at [117, 109] on link "Ctrl V Incolla" at bounding box center [122, 112] width 71 height 15
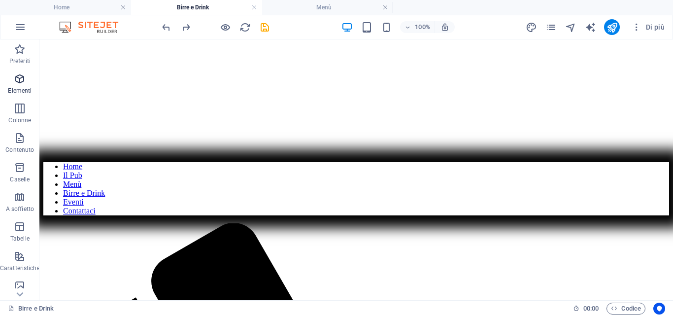
click at [19, 83] on icon "button" at bounding box center [20, 79] width 12 height 12
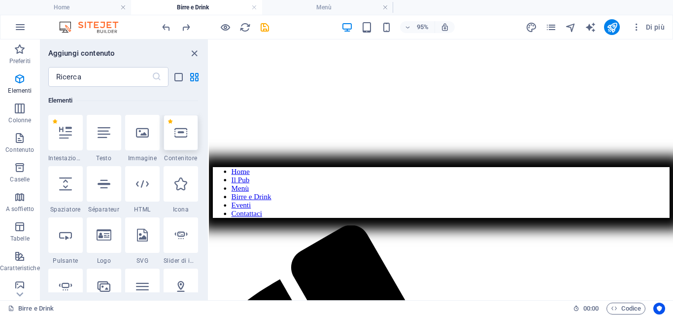
click at [180, 139] on div at bounding box center [181, 132] width 34 height 35
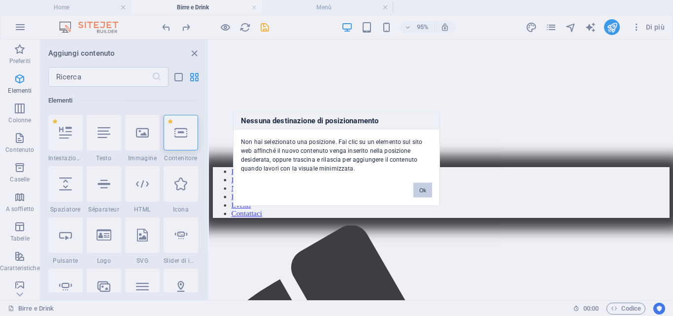
click at [422, 186] on button "Ok" at bounding box center [422, 189] width 19 height 15
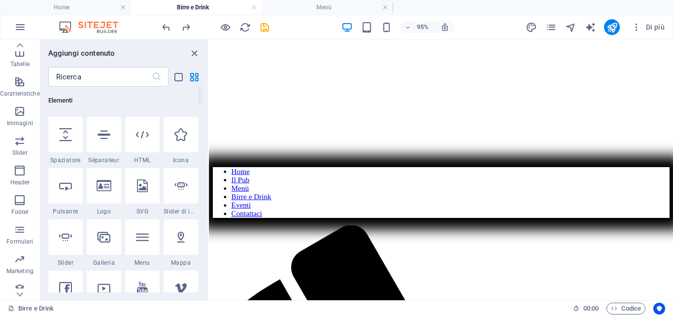
scroll to position [183, 0]
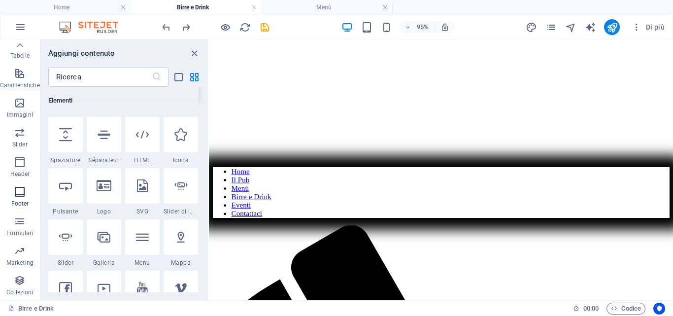
click at [18, 189] on icon "button" at bounding box center [20, 192] width 12 height 12
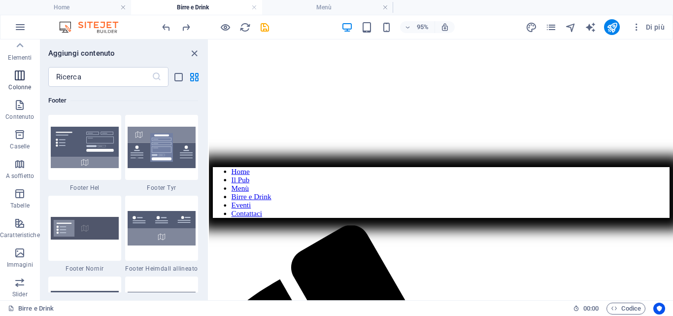
scroll to position [0, 0]
click at [16, 86] on span "Elementi" at bounding box center [20, 85] width 40 height 24
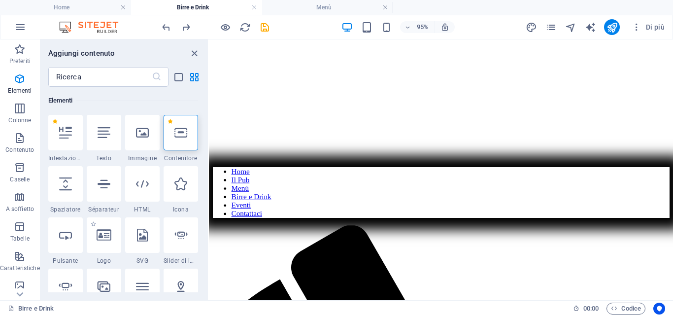
scroll to position [203, 0]
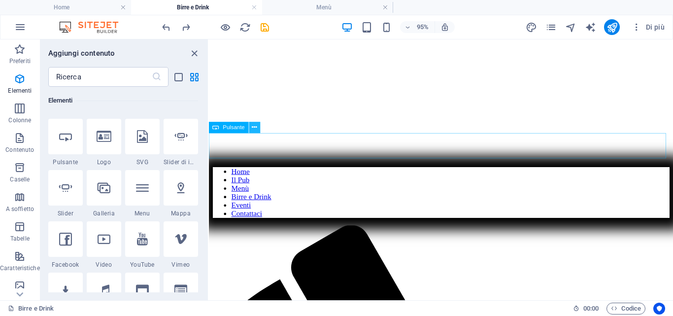
click at [256, 128] on icon at bounding box center [254, 128] width 5 height 10
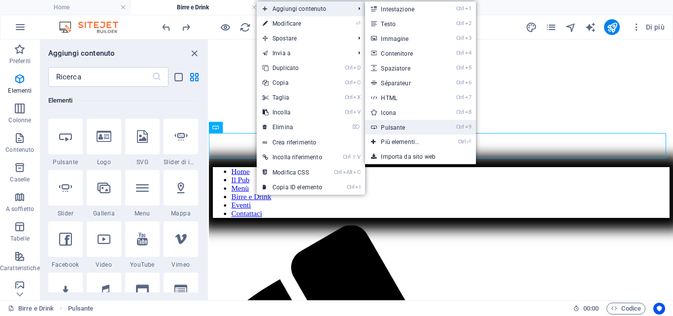
click at [401, 124] on link "Ctrl 9 Pulsante" at bounding box center [402, 127] width 74 height 15
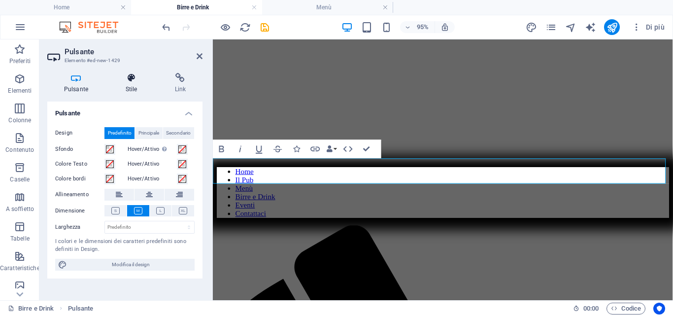
click at [131, 81] on icon at bounding box center [131, 78] width 45 height 10
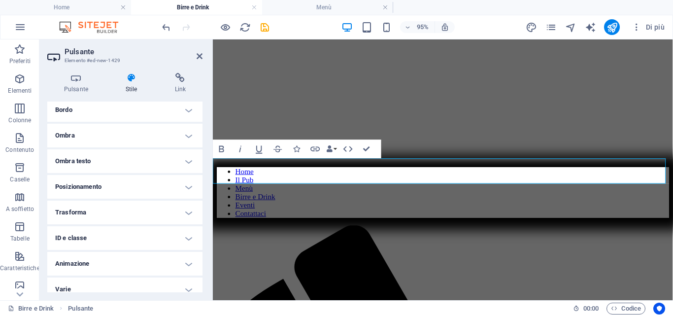
scroll to position [120, 0]
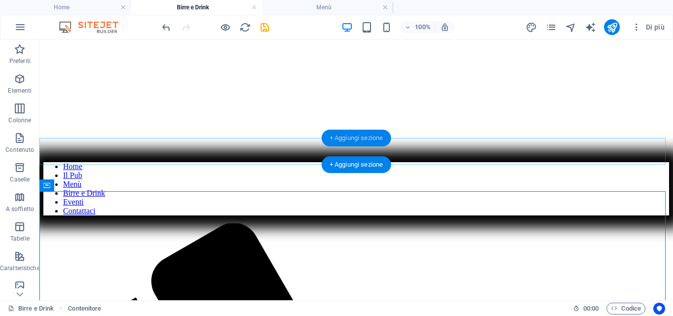
drag, startPoint x: 346, startPoint y: 138, endPoint x: 137, endPoint y: 98, distance: 212.0
click at [346, 138] on div "+ Aggiungi sezione" at bounding box center [356, 138] width 69 height 17
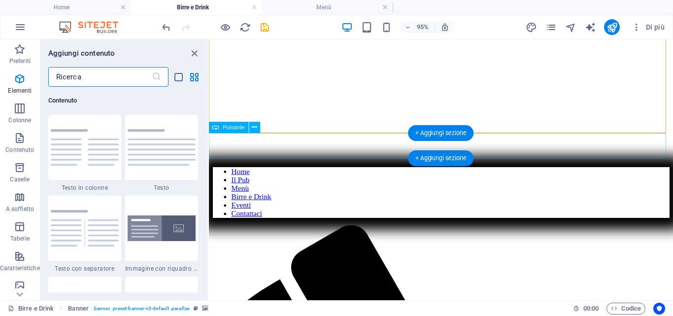
scroll to position [1723, 0]
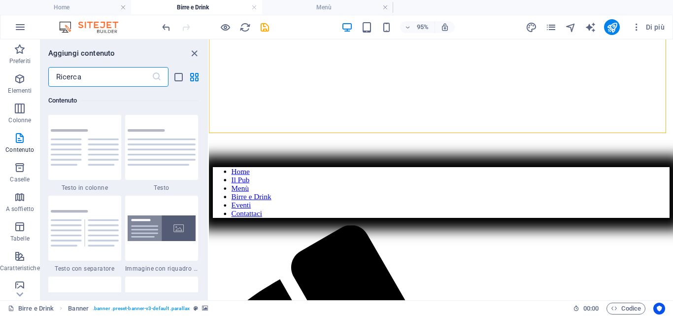
click at [86, 80] on input "text" at bounding box center [99, 77] width 103 height 20
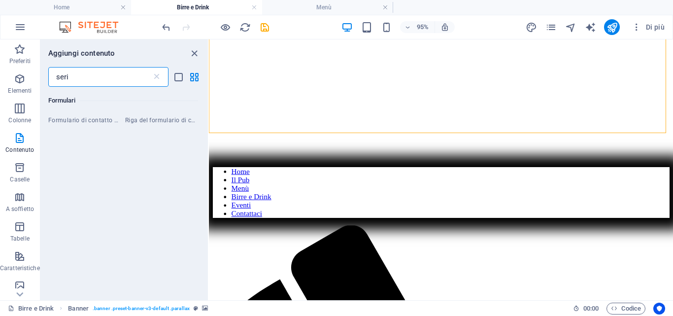
scroll to position [0, 0]
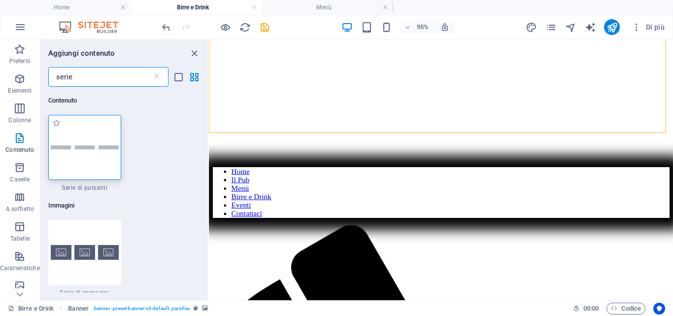
type input "serie"
click at [83, 152] on div at bounding box center [84, 147] width 73 height 65
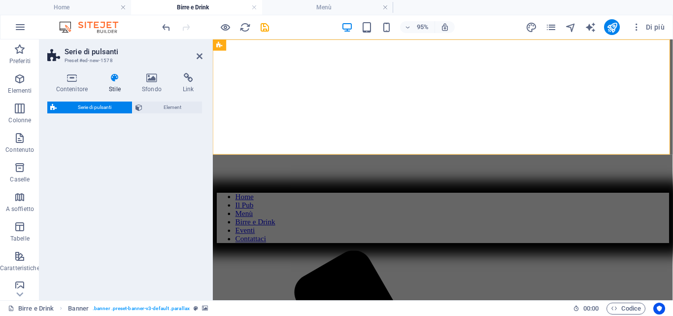
select select "rem"
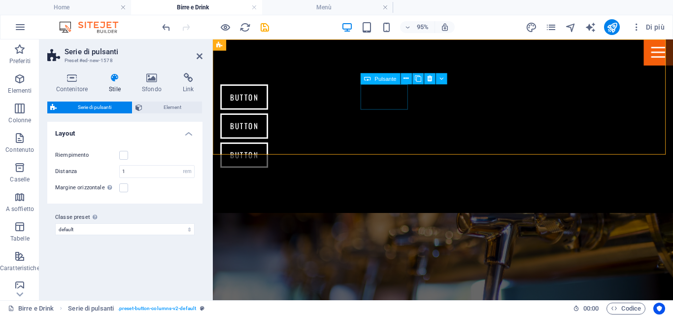
click at [394, 99] on div "Button" at bounding box center [453, 100] width 465 height 27
click at [396, 100] on div "Button" at bounding box center [453, 100] width 465 height 27
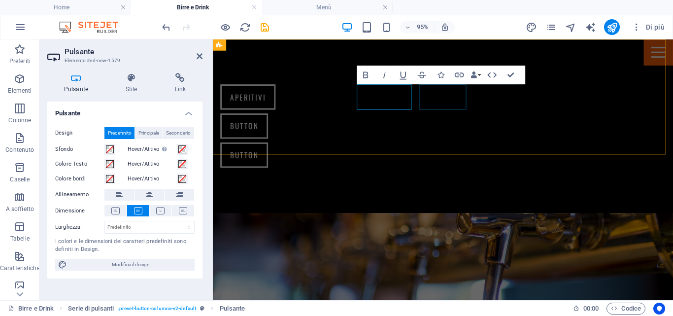
click at [453, 117] on div "Button" at bounding box center [453, 130] width 465 height 27
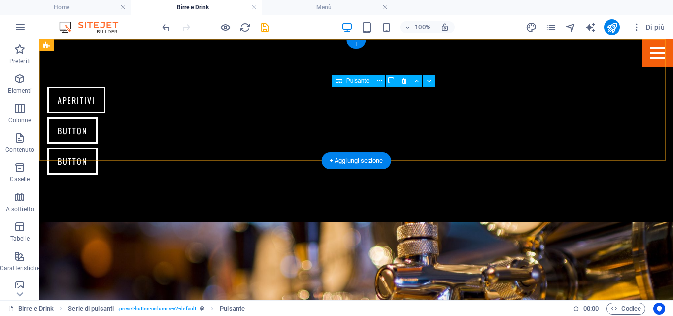
click at [370, 117] on div "Button" at bounding box center [279, 130] width 465 height 27
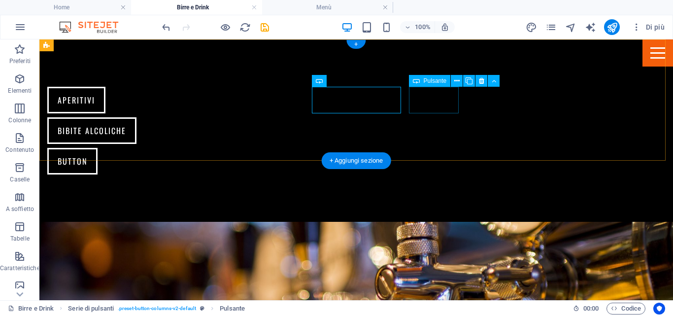
click at [436, 148] on div "Button" at bounding box center [279, 161] width 465 height 27
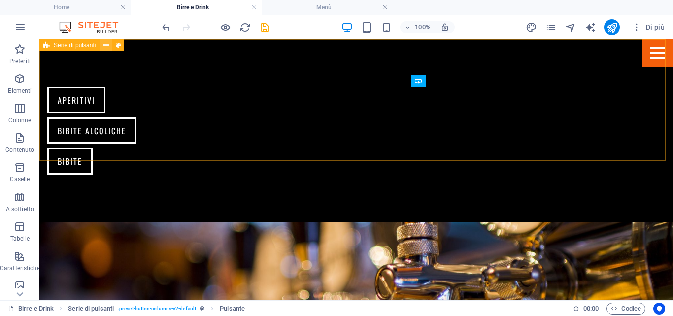
click at [106, 46] on icon at bounding box center [105, 45] width 5 height 10
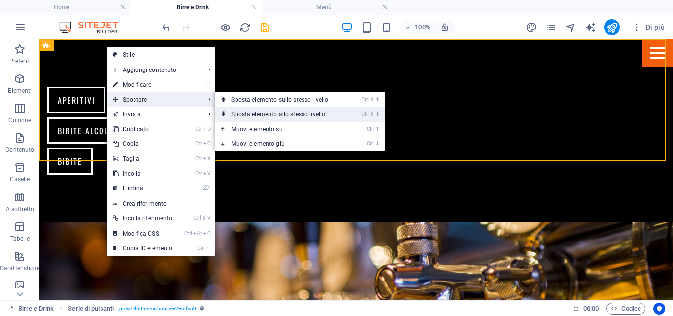
click at [270, 112] on link "Ctrl ⇧ ⬇ Sposta elemento allo stesso livello" at bounding box center [281, 114] width 132 height 15
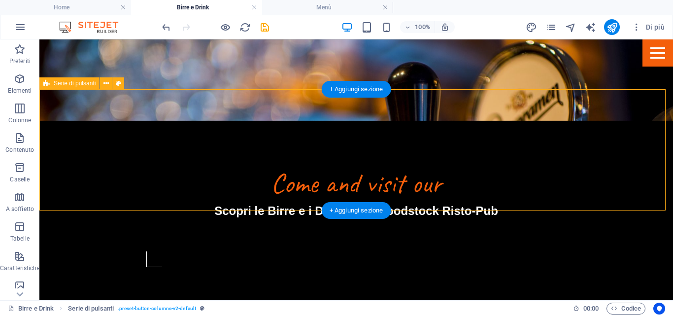
scroll to position [197, 0]
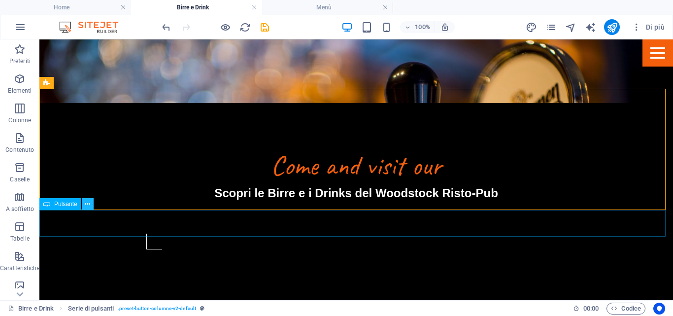
click at [85, 204] on icon at bounding box center [87, 204] width 5 height 10
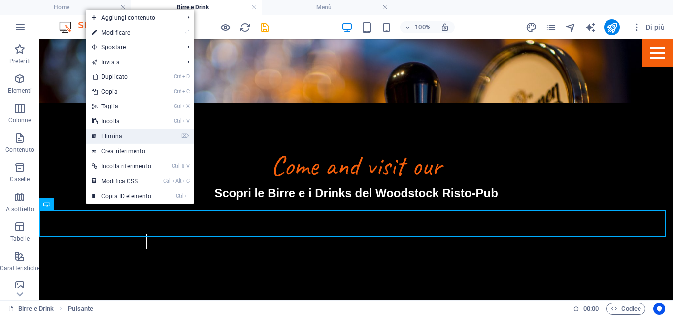
click at [105, 133] on link "⌦ Elimina" at bounding box center [121, 136] width 71 height 15
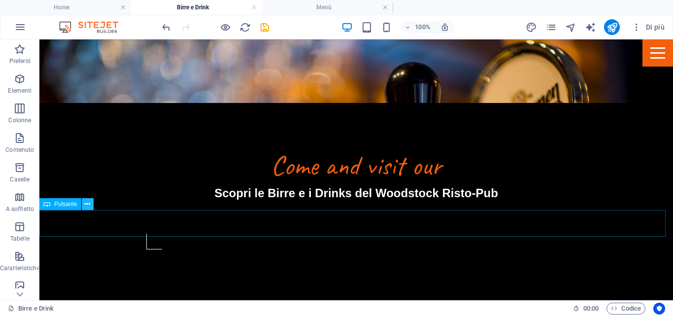
click at [90, 205] on icon at bounding box center [87, 204] width 5 height 10
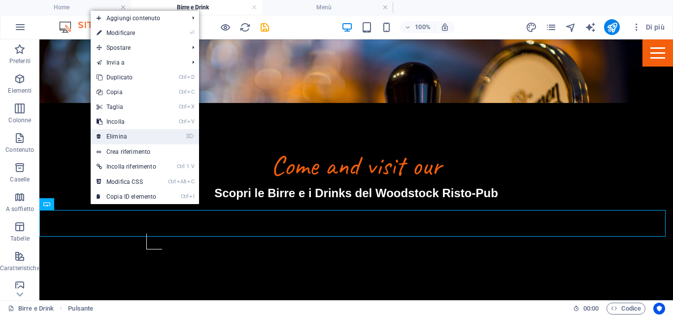
click at [126, 134] on link "⌦ Elimina" at bounding box center [126, 136] width 71 height 15
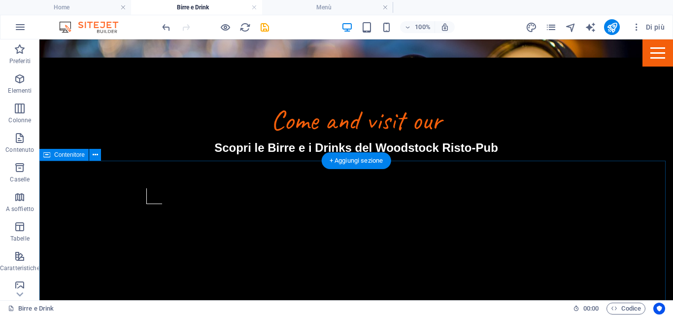
scroll to position [246, 0]
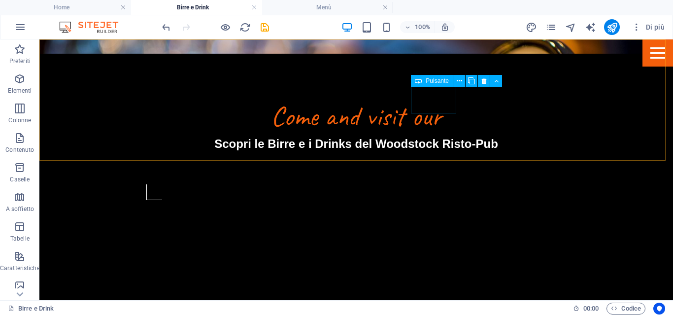
click at [445, 82] on span "Pulsante" at bounding box center [437, 81] width 23 height 6
click at [458, 82] on icon at bounding box center [459, 81] width 5 height 10
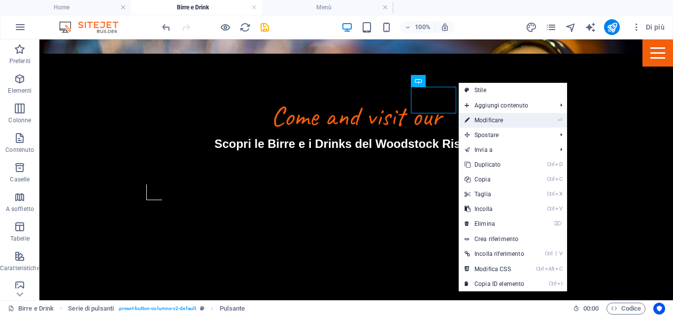
click at [480, 120] on link "⏎ Modificare" at bounding box center [494, 120] width 71 height 15
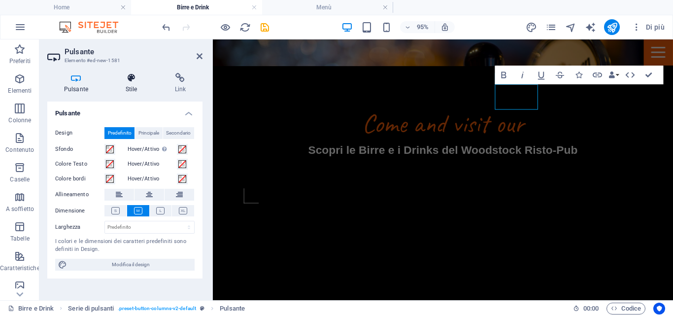
click at [133, 76] on icon at bounding box center [131, 78] width 45 height 10
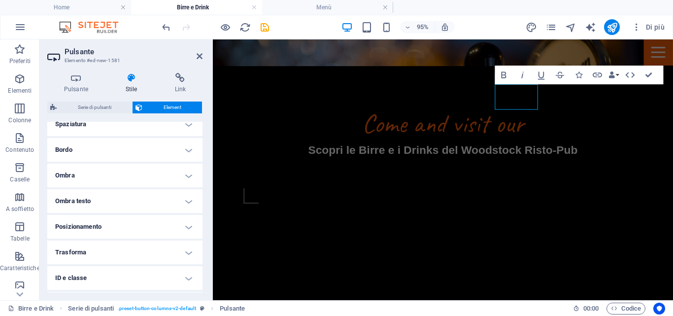
scroll to position [246, 0]
click at [178, 84] on h4 "Link" at bounding box center [180, 83] width 44 height 21
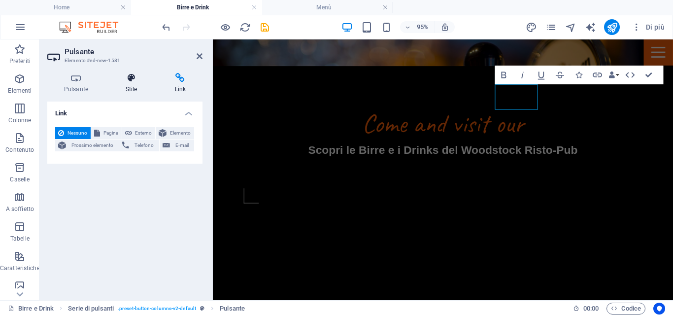
click at [134, 83] on h4 "Stile" at bounding box center [133, 83] width 49 height 21
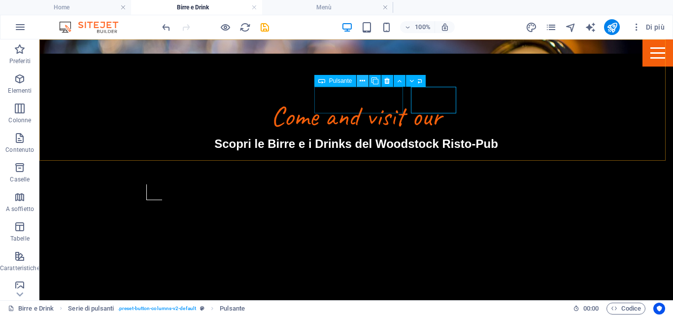
click at [363, 80] on icon at bounding box center [362, 81] width 5 height 10
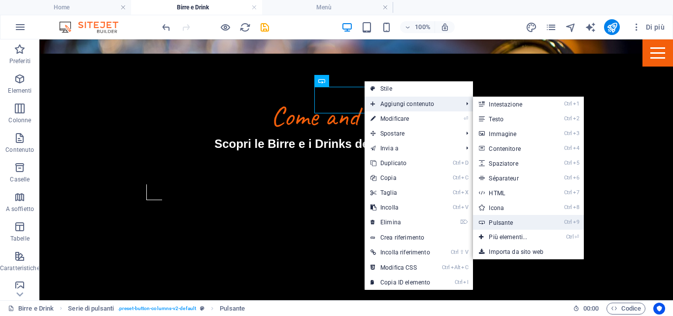
click at [500, 223] on link "Ctrl 9 Pulsante" at bounding box center [510, 222] width 74 height 15
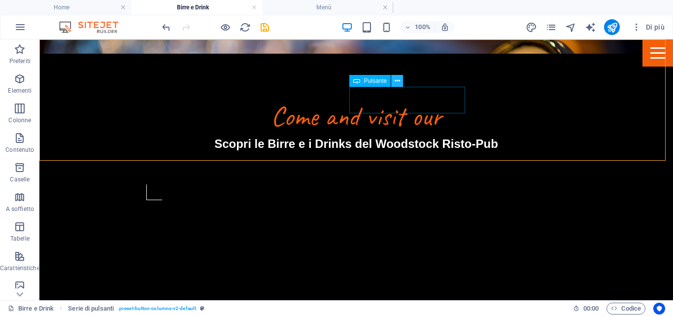
click at [397, 79] on icon at bounding box center [396, 81] width 5 height 10
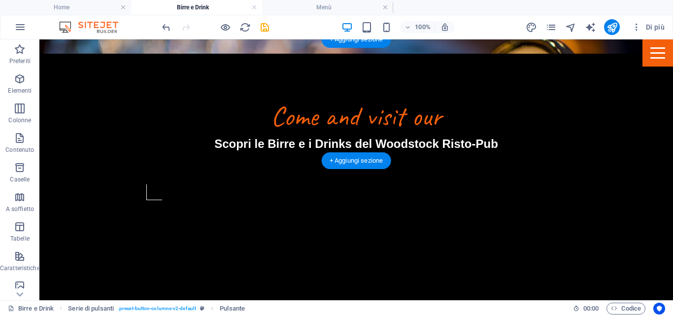
drag, startPoint x: 410, startPoint y: 103, endPoint x: 490, endPoint y: 102, distance: 79.8
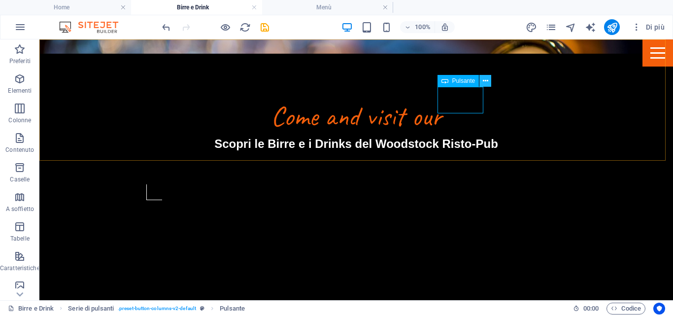
click at [485, 81] on icon at bounding box center [485, 81] width 5 height 10
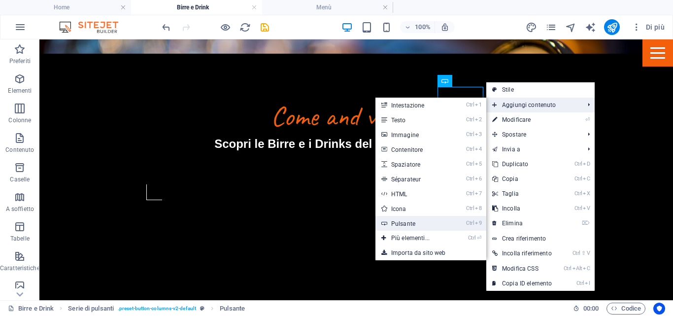
click at [402, 224] on link "Ctrl 9 Pulsante" at bounding box center [412, 223] width 74 height 15
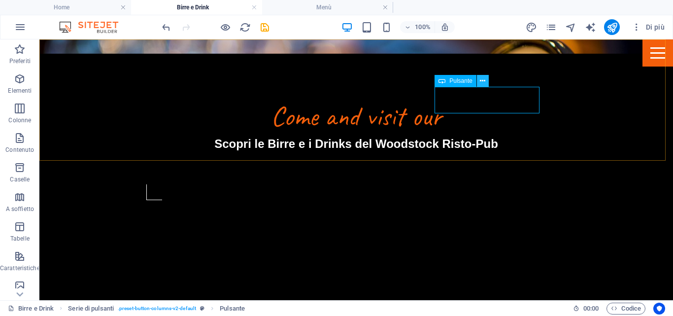
click at [483, 78] on icon at bounding box center [482, 81] width 5 height 10
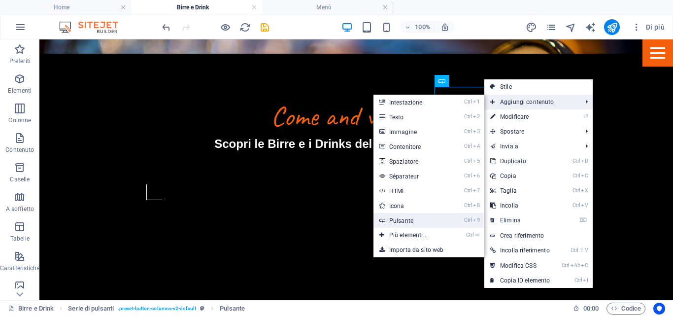
click at [400, 220] on link "Ctrl 9 Pulsante" at bounding box center [410, 220] width 74 height 15
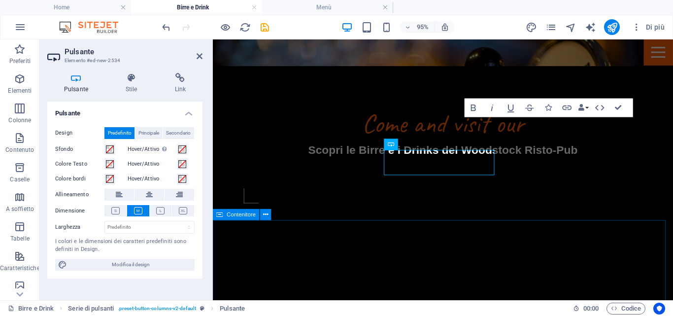
scroll to position [212, 0]
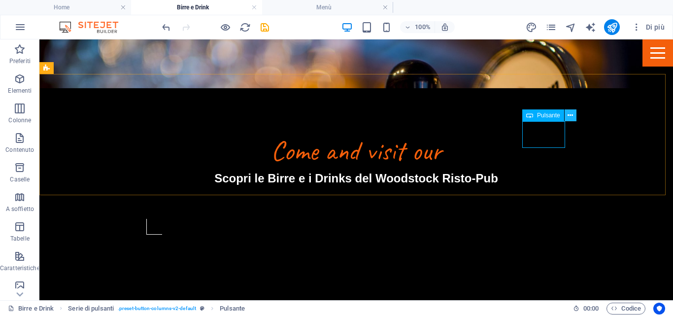
click at [571, 116] on icon at bounding box center [569, 115] width 5 height 10
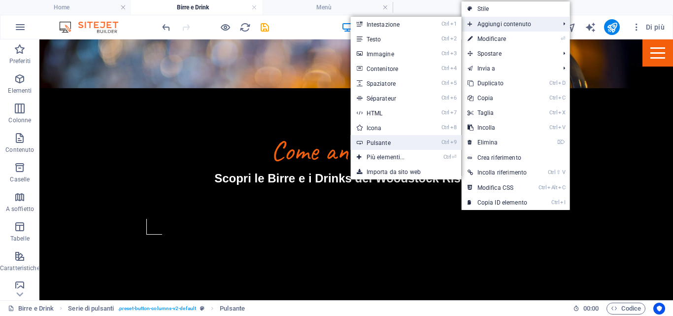
click at [375, 138] on link "Ctrl 9 Pulsante" at bounding box center [388, 142] width 74 height 15
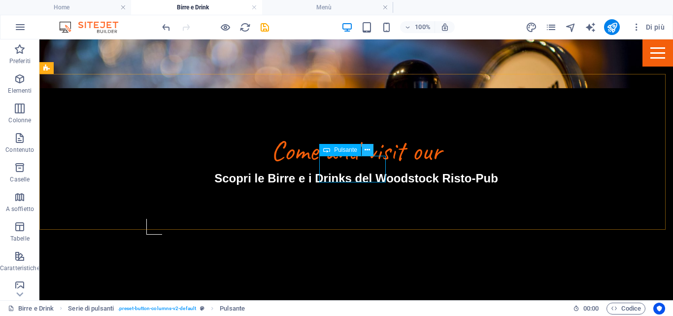
click at [368, 154] on icon at bounding box center [366, 150] width 5 height 10
click at [370, 149] on button at bounding box center [367, 150] width 12 height 12
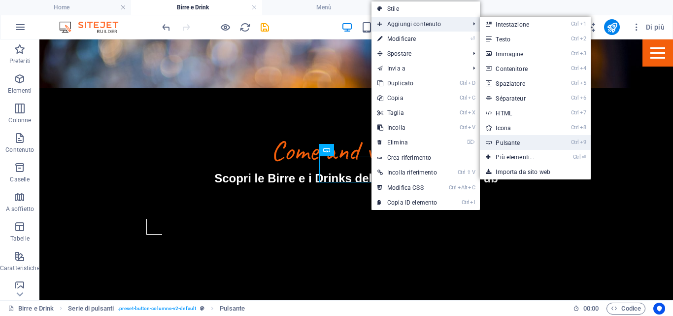
click at [514, 141] on link "Ctrl 9 Pulsante" at bounding box center [517, 142] width 74 height 15
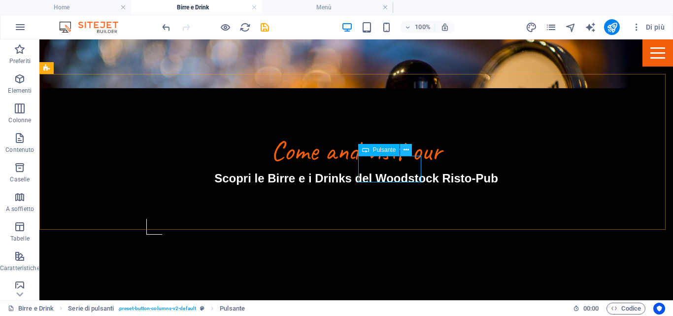
click at [407, 150] on icon at bounding box center [405, 150] width 5 height 10
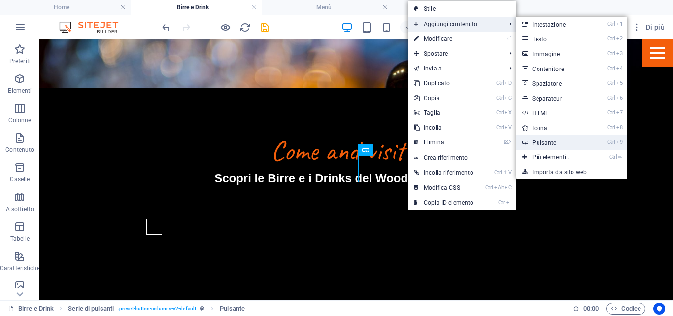
click at [550, 140] on link "Ctrl 9 Pulsante" at bounding box center [553, 142] width 74 height 15
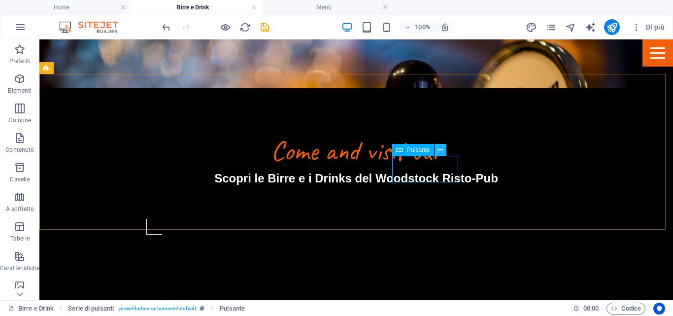
click at [442, 148] on icon at bounding box center [439, 150] width 5 height 10
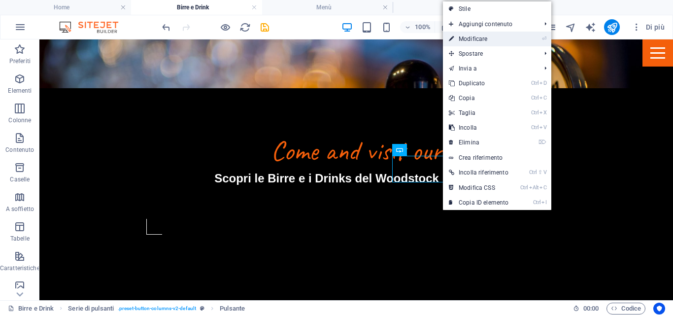
click at [492, 37] on link "⏎ Modificare" at bounding box center [478, 39] width 71 height 15
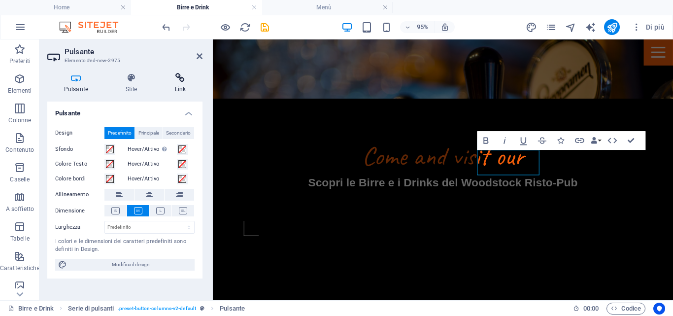
click at [179, 75] on icon at bounding box center [180, 78] width 44 height 10
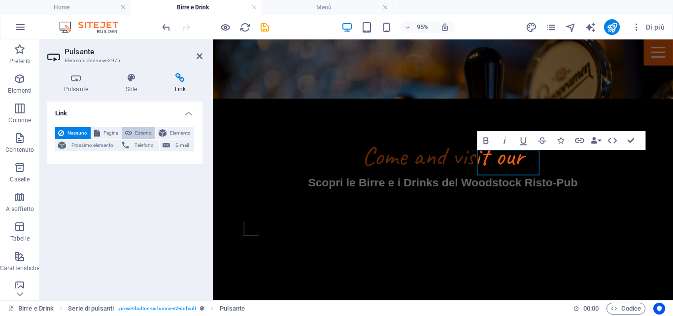
click at [136, 130] on span "Esterno" at bounding box center [144, 133] width 18 height 12
select select
select select "blank"
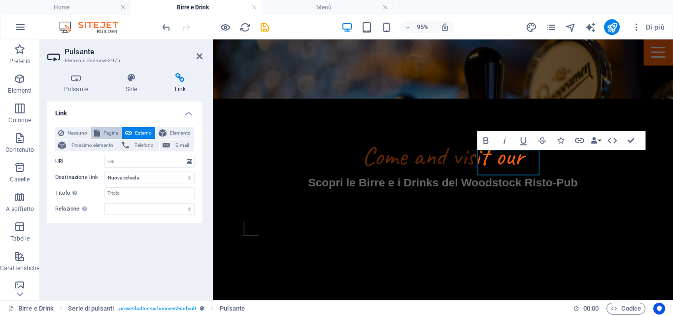
click at [115, 130] on span "Pagina" at bounding box center [111, 133] width 16 height 12
select select
click at [190, 161] on select "Home Il Pub Menù Birre e Drink Eventi Contattaci Legal Notice Privacy" at bounding box center [149, 162] width 90 height 12
select select "2"
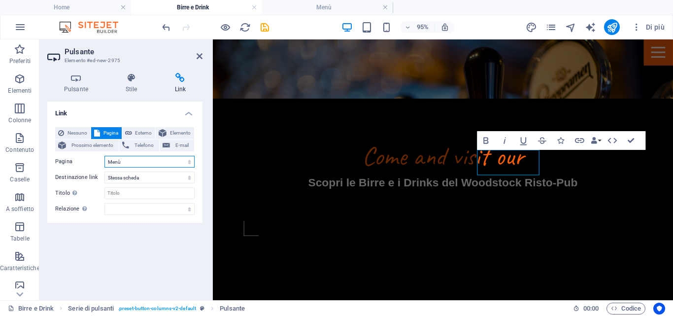
click at [104, 156] on select "Home Il Pub Menù Birre e Drink Eventi Contattaci Legal Notice Privacy" at bounding box center [149, 162] width 90 height 12
click at [152, 177] on select "Nuova scheda Stessa scheda Sovrapposizione" at bounding box center [149, 177] width 90 height 12
click at [262, 25] on icon "save" at bounding box center [264, 27] width 11 height 11
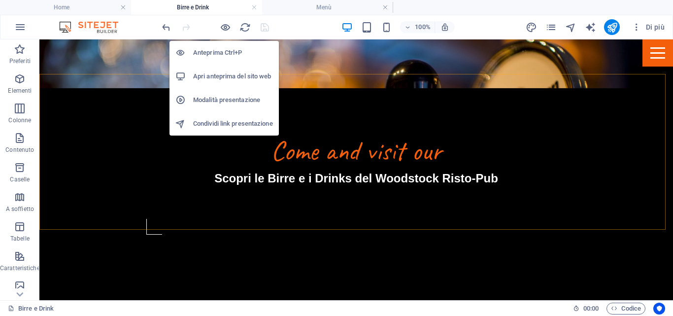
click at [217, 51] on h6 "Anteprima Ctrl+P" at bounding box center [233, 53] width 80 height 12
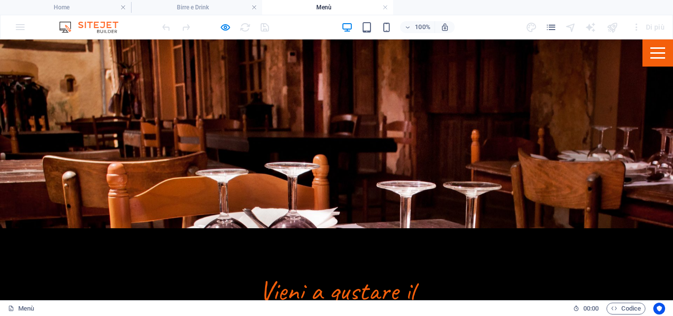
scroll to position [148, 0]
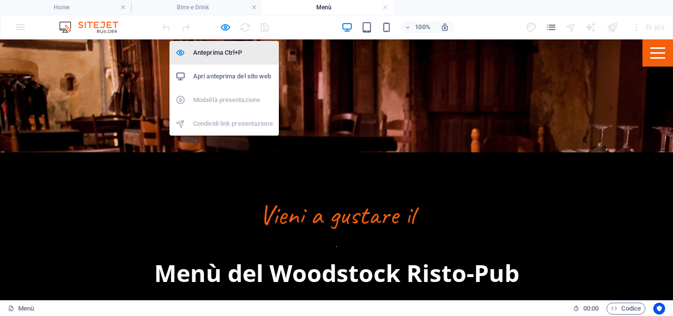
click at [222, 55] on h6 "Anteprima Ctrl+P" at bounding box center [233, 53] width 80 height 12
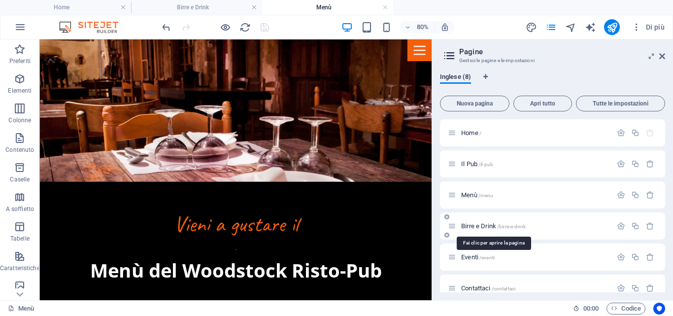
click at [479, 225] on span "Birre e Drink /birre-e-drink" at bounding box center [493, 225] width 65 height 7
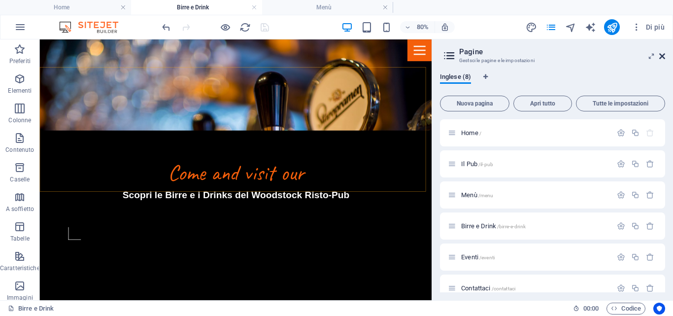
click at [660, 54] on icon at bounding box center [662, 56] width 6 height 8
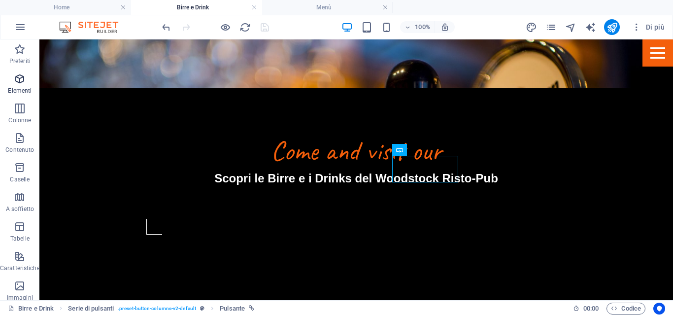
click at [19, 83] on icon "button" at bounding box center [20, 79] width 12 height 12
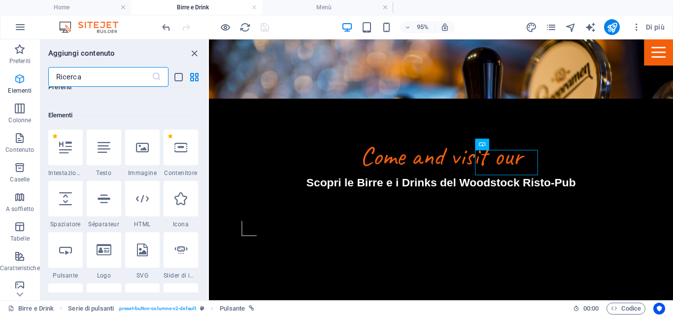
scroll to position [105, 0]
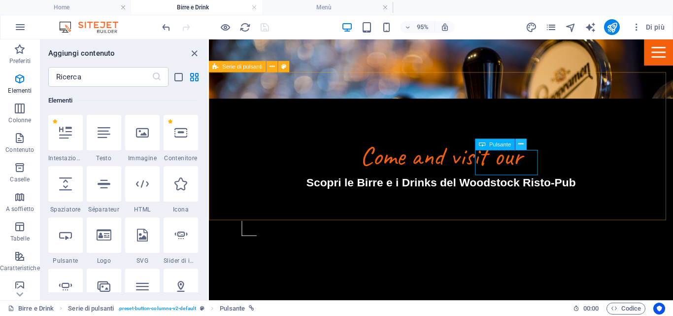
click at [521, 143] on icon at bounding box center [520, 144] width 5 height 10
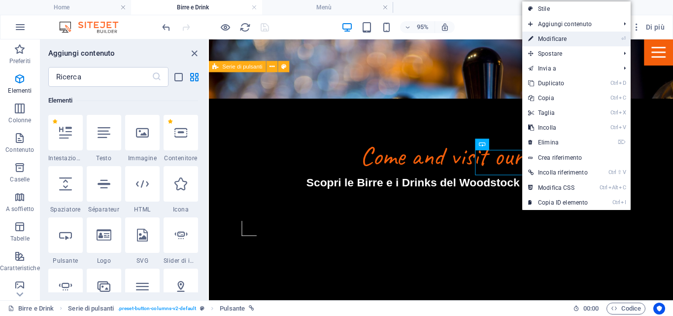
click at [551, 36] on link "⏎ Modificare" at bounding box center [557, 39] width 71 height 15
select select "2"
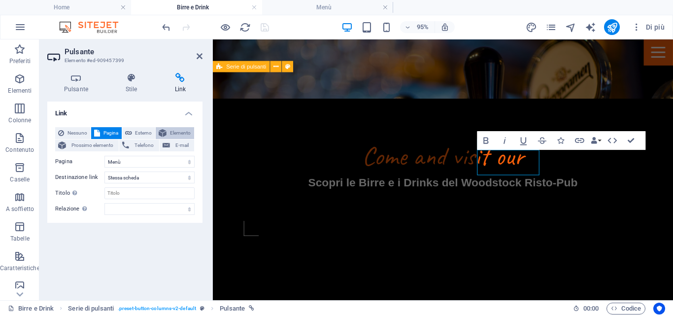
click at [175, 130] on span "Elemento" at bounding box center [180, 133] width 22 height 12
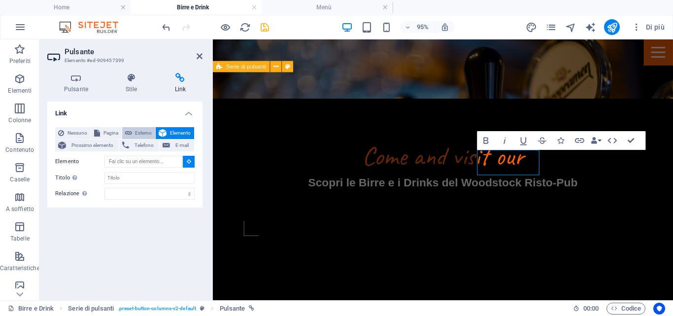
click at [140, 133] on span "Esterno" at bounding box center [144, 133] width 18 height 12
select select "blank"
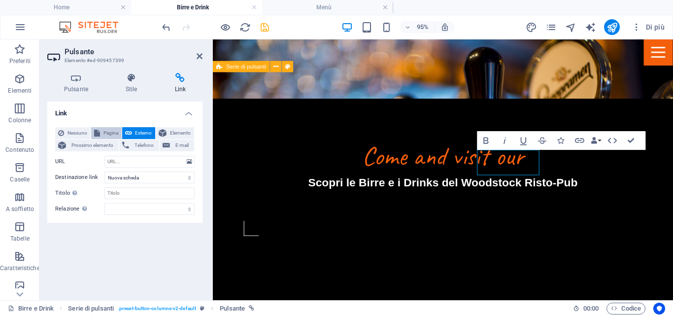
click at [100, 133] on button "Pagina" at bounding box center [106, 133] width 31 height 12
select select
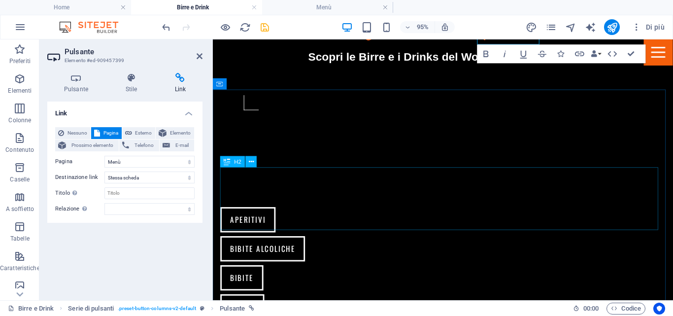
scroll to position [349, 0]
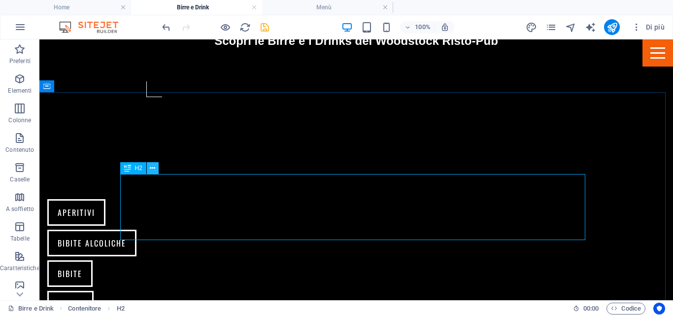
click at [154, 169] on icon at bounding box center [152, 168] width 5 height 10
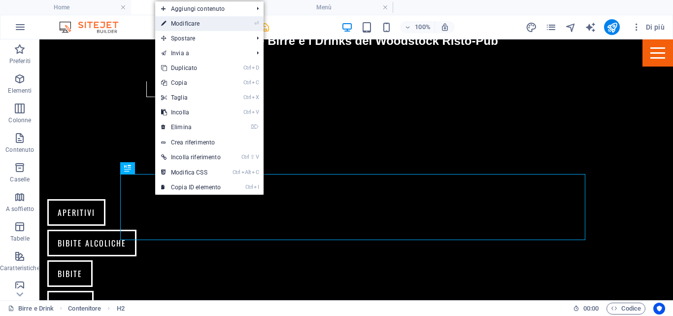
click at [205, 19] on link "⏎ Modificare" at bounding box center [190, 23] width 71 height 15
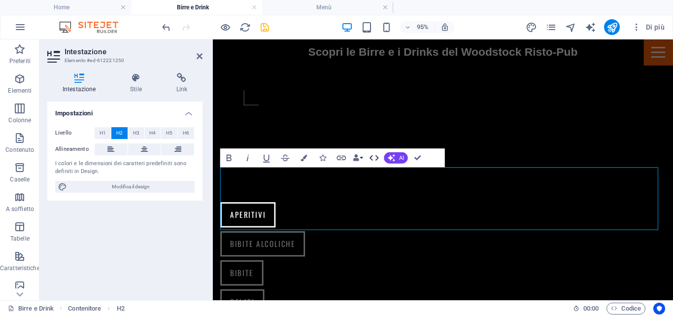
click at [372, 158] on icon "button" at bounding box center [373, 157] width 11 height 11
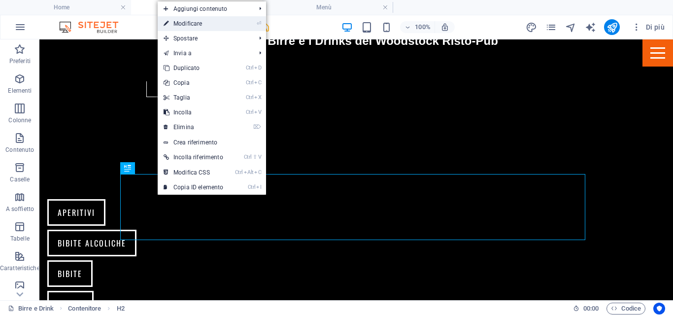
click at [260, 22] on icon "⏎" at bounding box center [259, 23] width 4 height 6
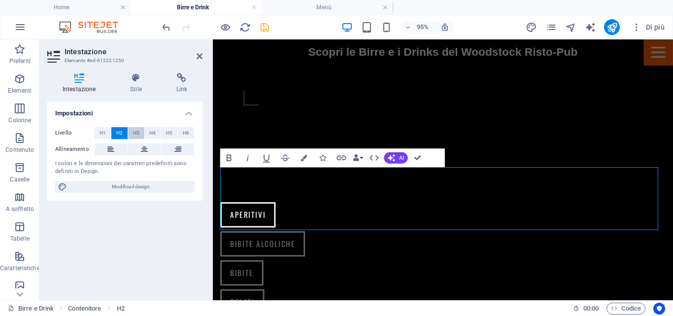
click at [135, 131] on span "H3" at bounding box center [136, 133] width 6 height 12
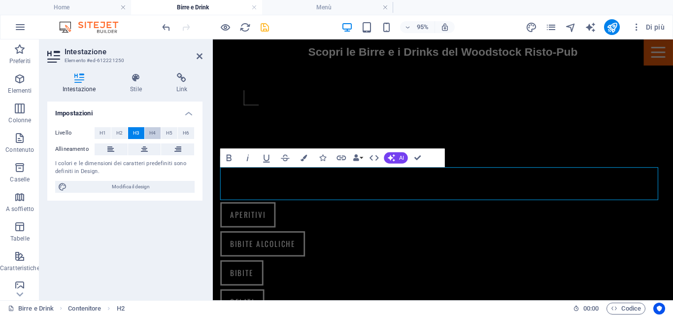
click at [156, 131] on button "H4" at bounding box center [153, 133] width 16 height 12
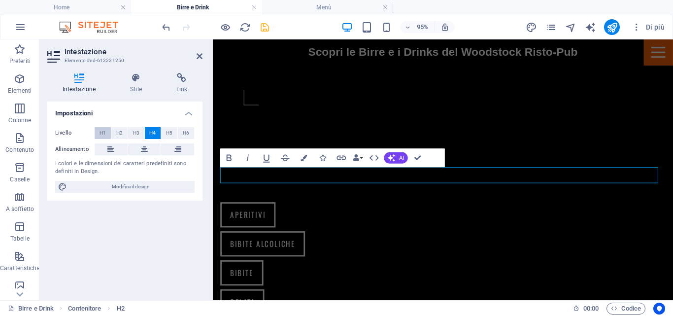
click at [106, 131] on button "H1" at bounding box center [103, 133] width 16 height 12
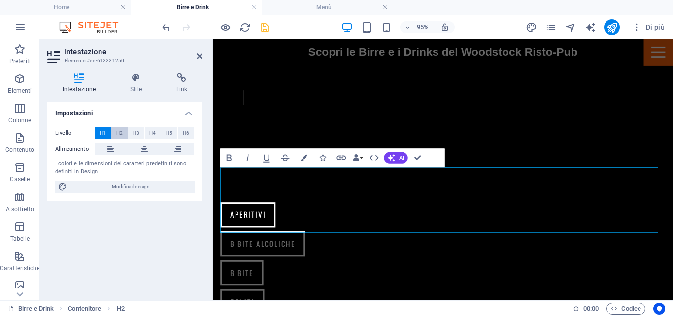
click at [122, 131] on span "H2" at bounding box center [119, 133] width 6 height 12
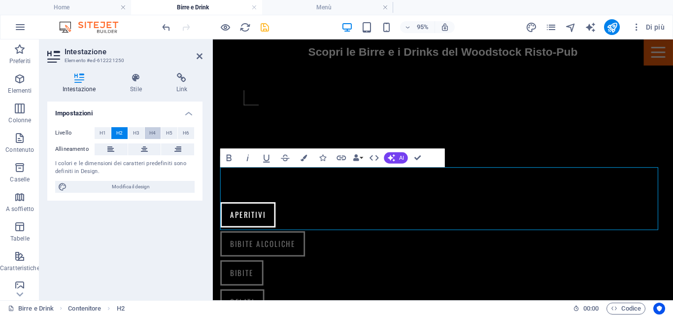
click at [155, 131] on span "H4" at bounding box center [152, 133] width 6 height 12
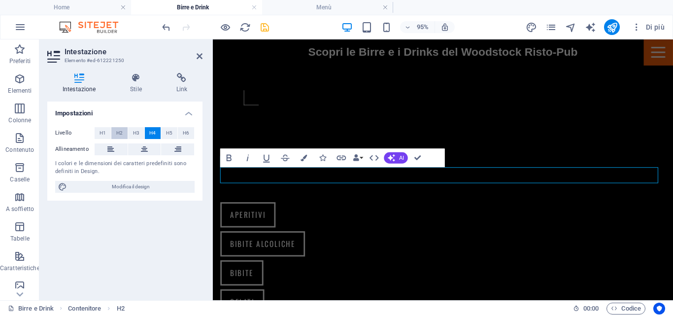
click at [124, 130] on button "H2" at bounding box center [119, 133] width 16 height 12
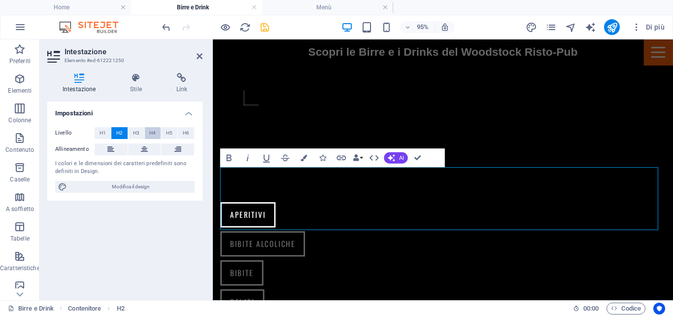
click at [154, 131] on span "H4" at bounding box center [152, 133] width 6 height 12
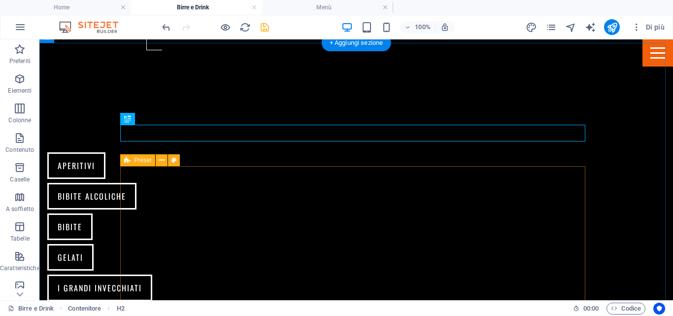
scroll to position [398, 0]
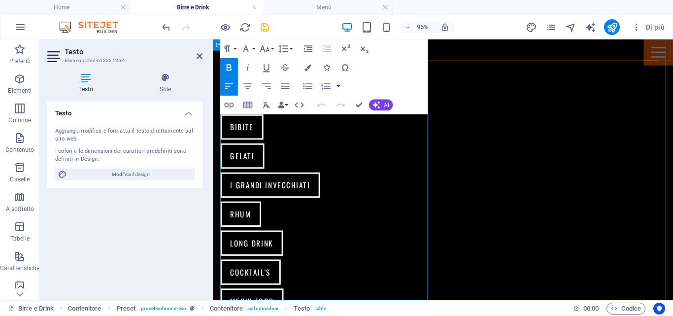
scroll to position [306, 0]
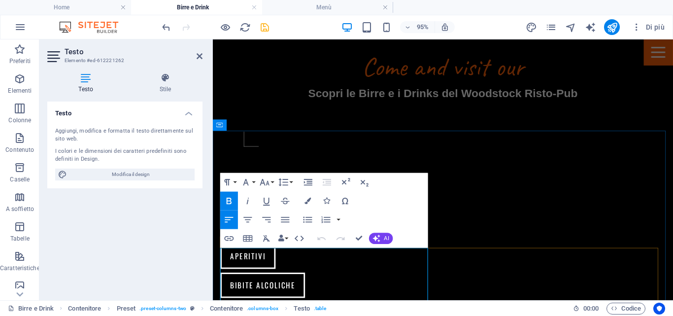
drag, startPoint x: 281, startPoint y: 270, endPoint x: 216, endPoint y: 263, distance: 65.3
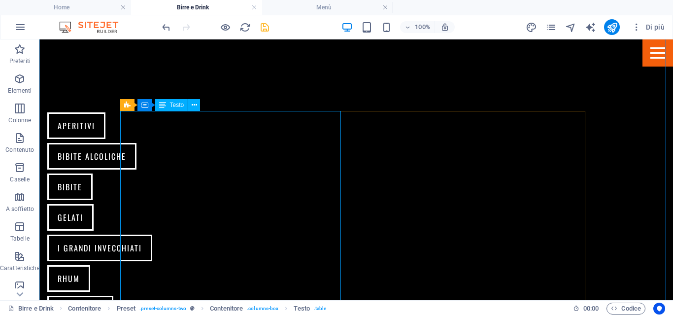
scroll to position [454, 0]
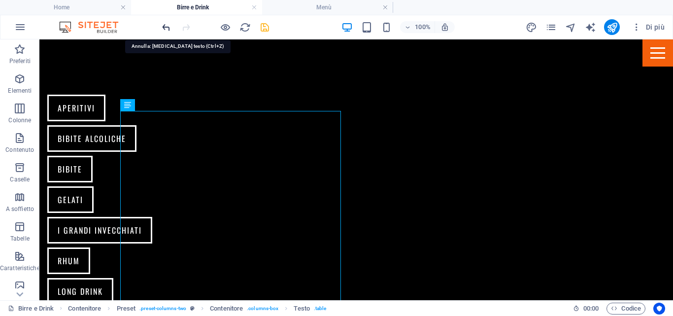
click at [165, 31] on icon "undo" at bounding box center [166, 27] width 11 height 11
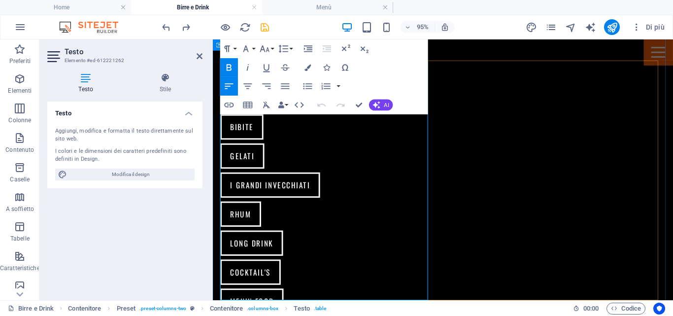
scroll to position [404, 0]
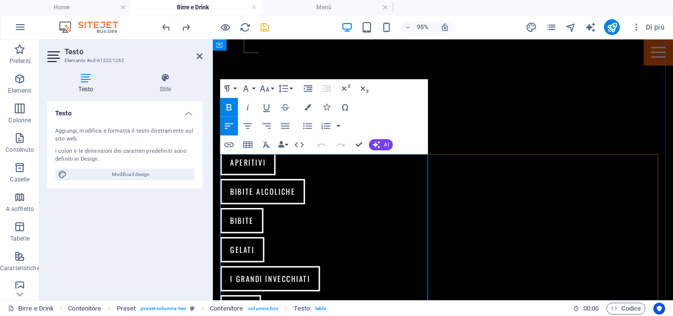
drag, startPoint x: 426, startPoint y: 168, endPoint x: 456, endPoint y: 162, distance: 29.8
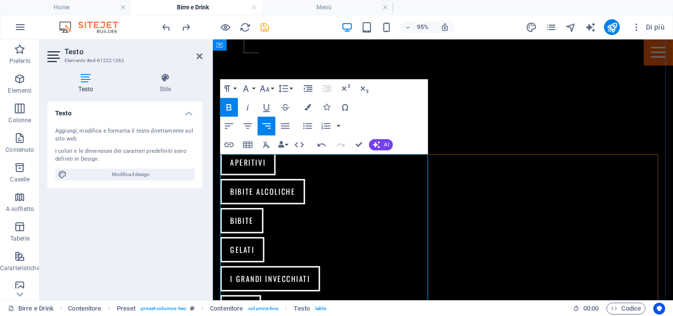
drag, startPoint x: 332, startPoint y: 218, endPoint x: 229, endPoint y: 216, distance: 103.4
drag, startPoint x: 305, startPoint y: 231, endPoint x: 222, endPoint y: 229, distance: 82.8
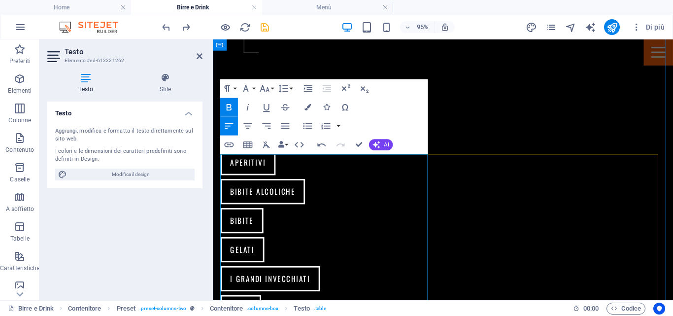
drag, startPoint x: 330, startPoint y: 249, endPoint x: 239, endPoint y: 249, distance: 90.6
drag, startPoint x: 327, startPoint y: 279, endPoint x: 229, endPoint y: 278, distance: 98.5
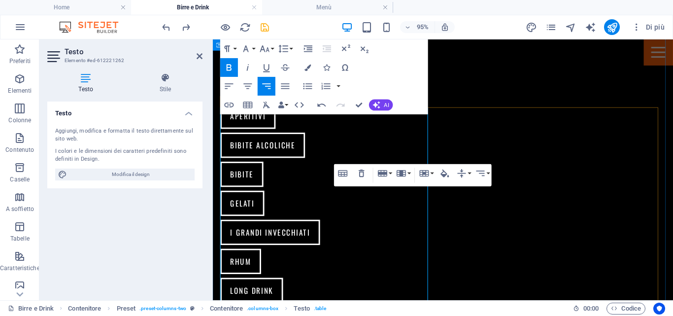
scroll to position [454, 0]
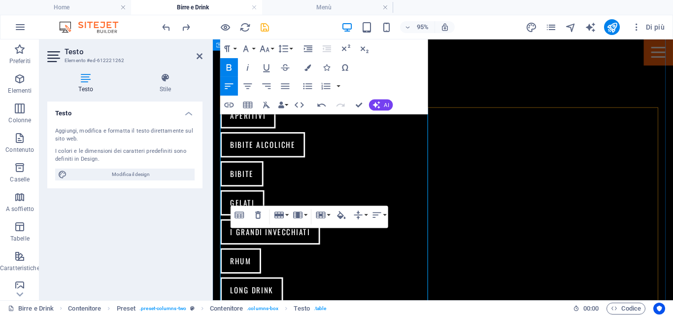
drag, startPoint x: 434, startPoint y: 257, endPoint x: 440, endPoint y: 250, distance: 9.1
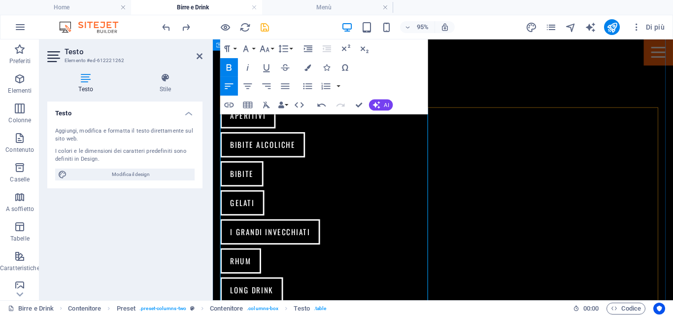
drag, startPoint x: 303, startPoint y: 299, endPoint x: 244, endPoint y: 297, distance: 59.1
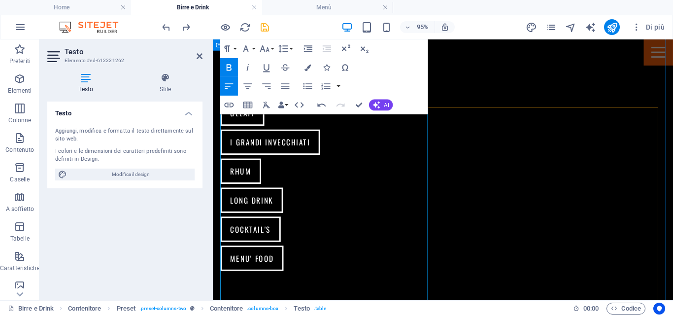
scroll to position [552, 0]
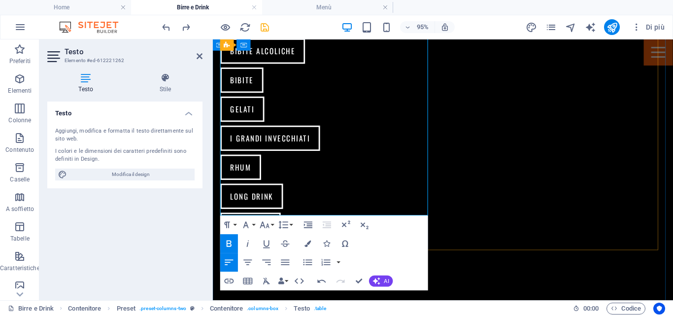
drag, startPoint x: 432, startPoint y: 200, endPoint x: 417, endPoint y: 198, distance: 15.3
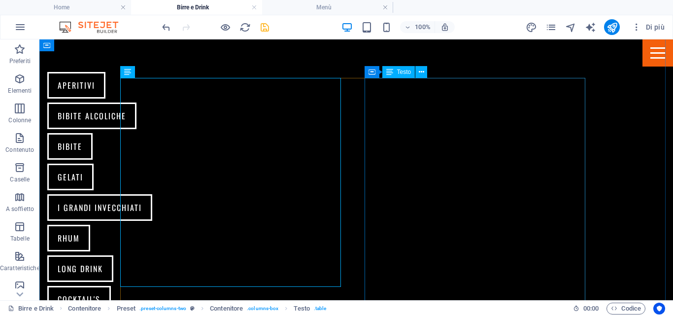
scroll to position [503, 0]
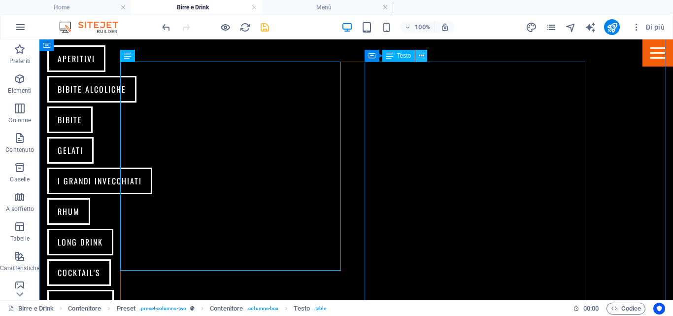
click at [422, 57] on icon at bounding box center [421, 56] width 5 height 10
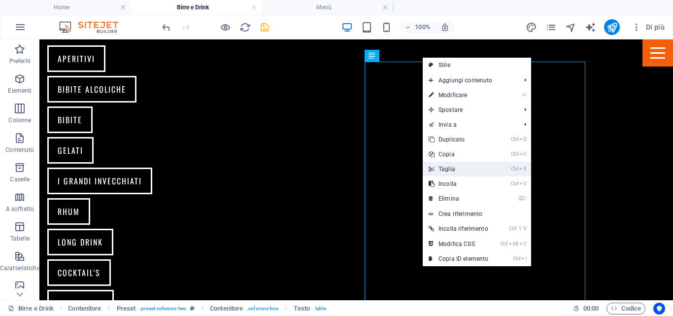
click at [451, 169] on link "Ctrl X Taglia" at bounding box center [458, 169] width 71 height 15
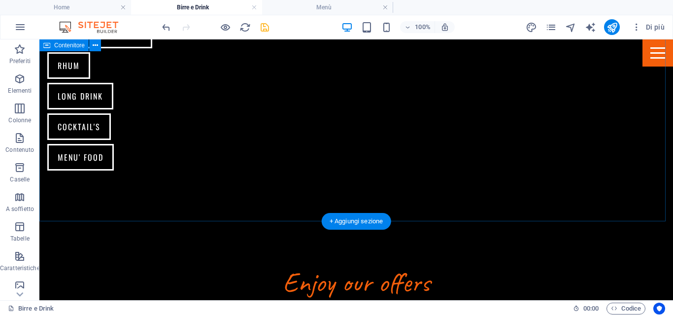
scroll to position [651, 0]
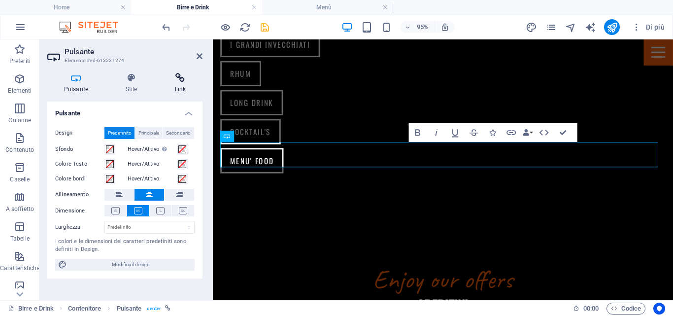
click at [174, 81] on icon at bounding box center [180, 78] width 44 height 10
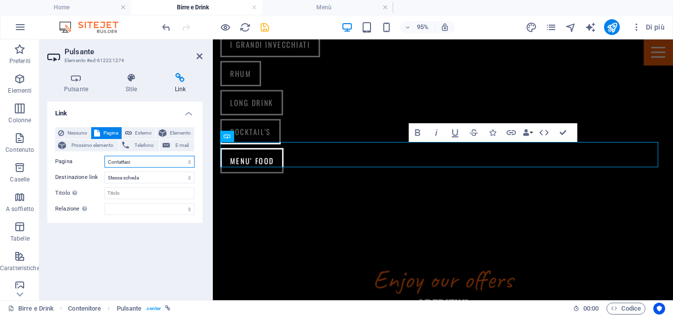
click at [139, 162] on select "Home Il Pub Menù Birre e Drink Eventi Contattaci Legal Notice Privacy" at bounding box center [149, 162] width 90 height 12
select select "2"
click at [104, 156] on select "Home Il Pub Menù Birre e Drink Eventi Contattaci Legal Notice Privacy" at bounding box center [149, 162] width 90 height 12
drag, startPoint x: 264, startPoint y: 28, endPoint x: 460, endPoint y: 134, distance: 222.6
click at [264, 28] on icon "save" at bounding box center [264, 27] width 11 height 11
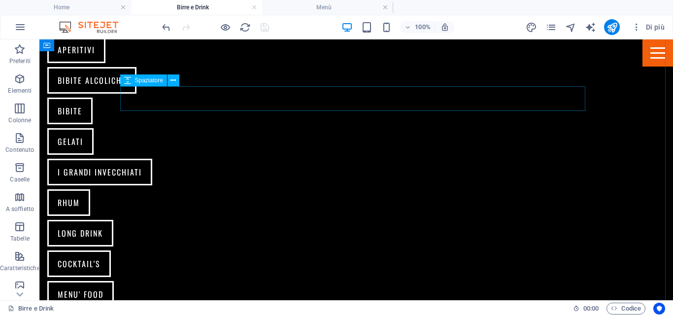
scroll to position [454, 0]
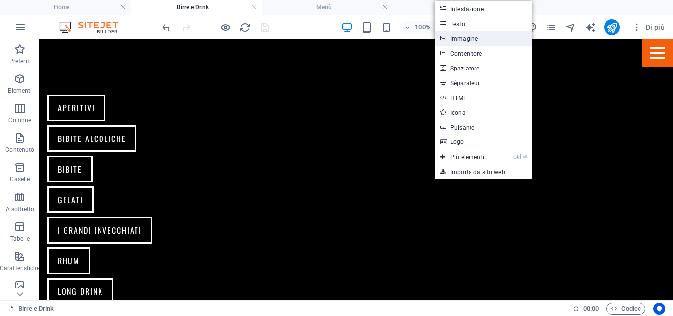
drag, startPoint x: 457, startPoint y: 39, endPoint x: 149, endPoint y: 51, distance: 308.5
click at [457, 39] on link "Immagine" at bounding box center [482, 38] width 97 height 15
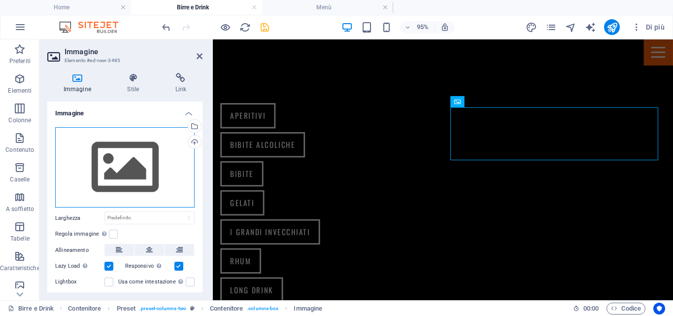
click at [164, 147] on div "Trascina qui i file, fai clic per sceglierli o selezionali da File o dalle nost…" at bounding box center [124, 167] width 139 height 81
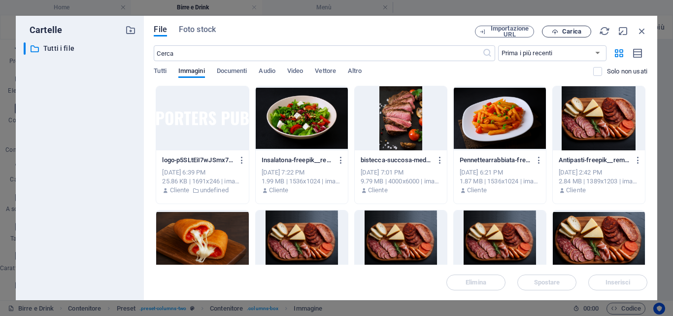
click at [570, 31] on span "Carica" at bounding box center [571, 32] width 19 height 6
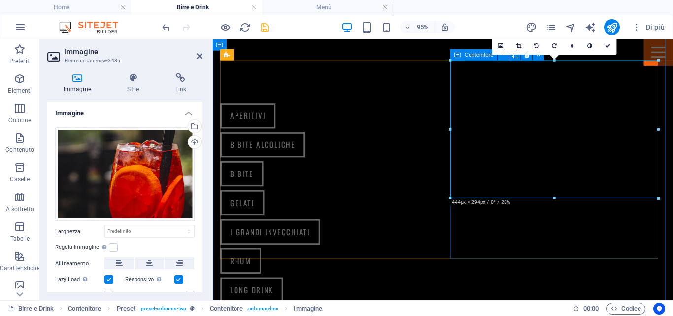
scroll to position [503, 0]
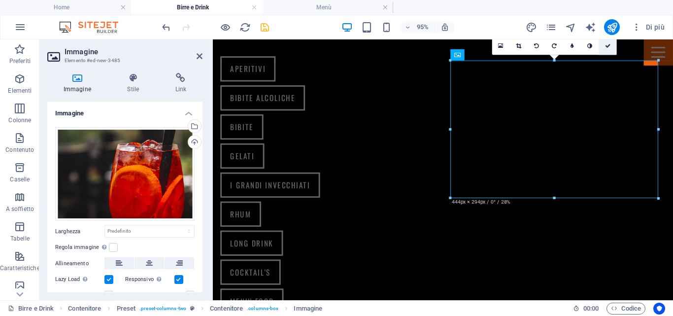
click at [607, 45] on icon at bounding box center [608, 45] width 6 height 5
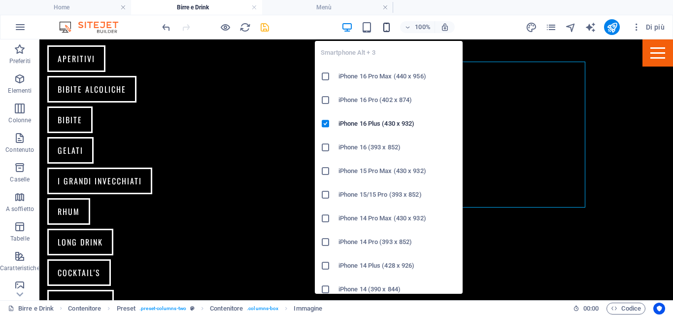
click at [387, 27] on icon "button" at bounding box center [386, 27] width 11 height 11
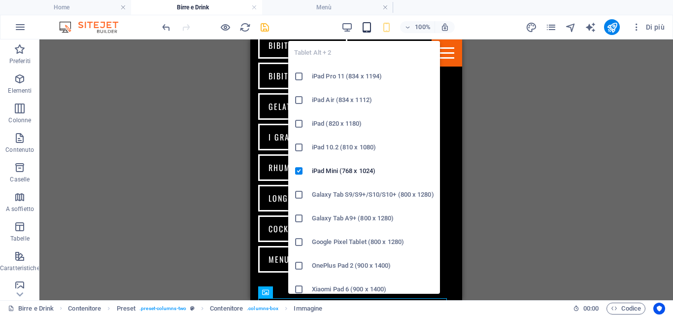
click at [367, 25] on icon "button" at bounding box center [366, 27] width 11 height 11
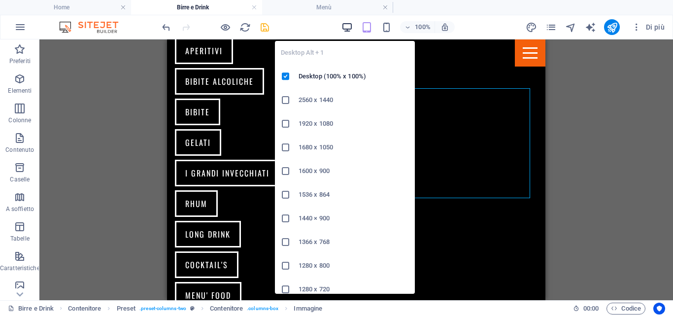
click at [343, 26] on icon "button" at bounding box center [346, 27] width 11 height 11
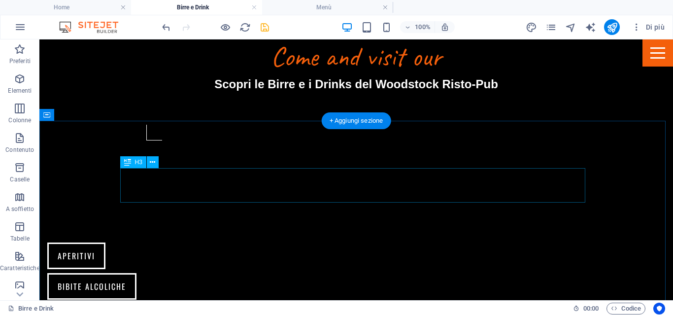
scroll to position [321, 0]
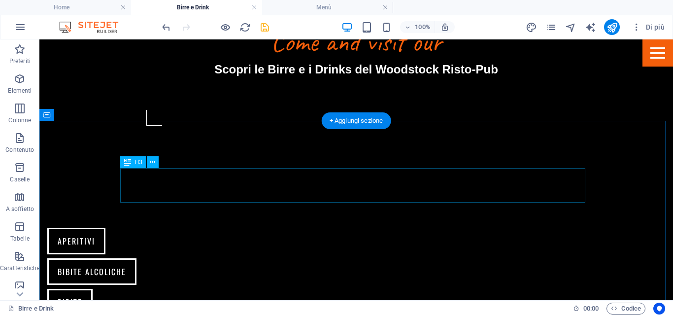
click at [152, 162] on icon at bounding box center [152, 162] width 5 height 10
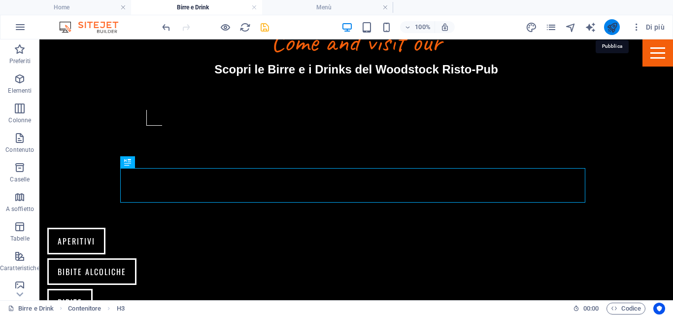
click at [612, 29] on icon "publish" at bounding box center [611, 27] width 11 height 11
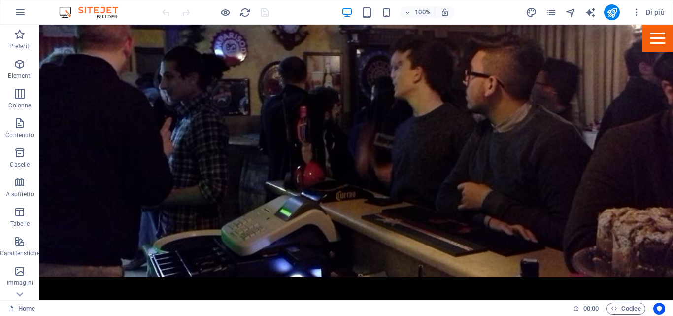
scroll to position [295, 0]
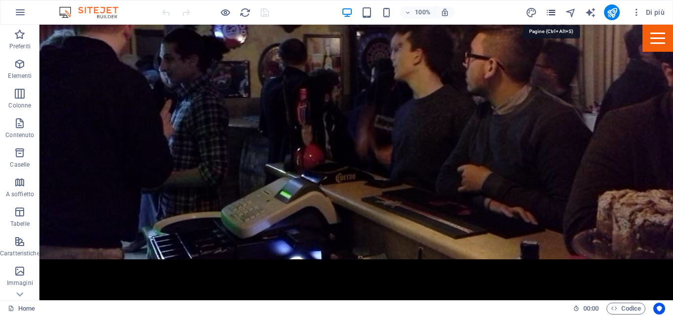
click at [549, 13] on icon "pages" at bounding box center [550, 12] width 11 height 11
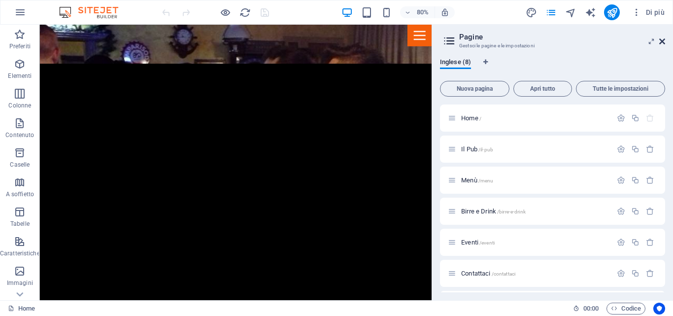
click at [659, 44] on icon at bounding box center [662, 41] width 6 height 8
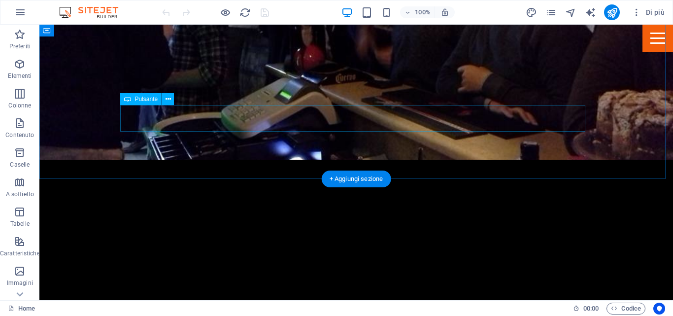
scroll to position [98, 0]
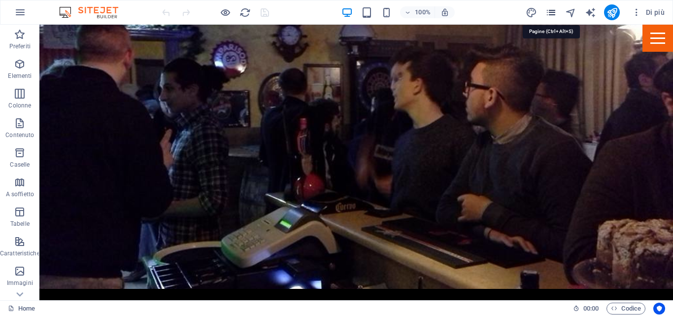
click at [552, 16] on icon "pages" at bounding box center [550, 12] width 11 height 11
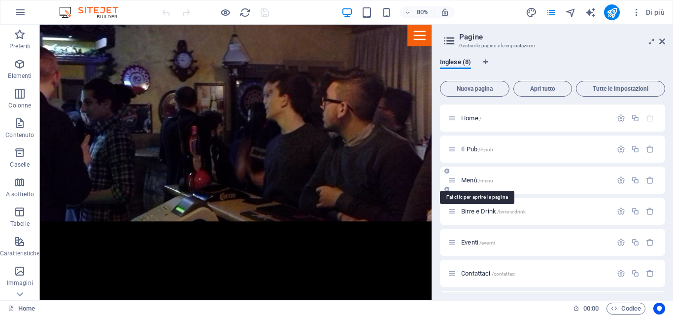
click at [477, 181] on span "Menù /menu" at bounding box center [477, 179] width 32 height 7
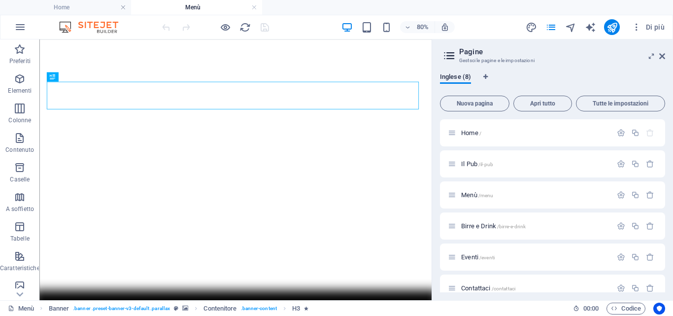
scroll to position [0, 0]
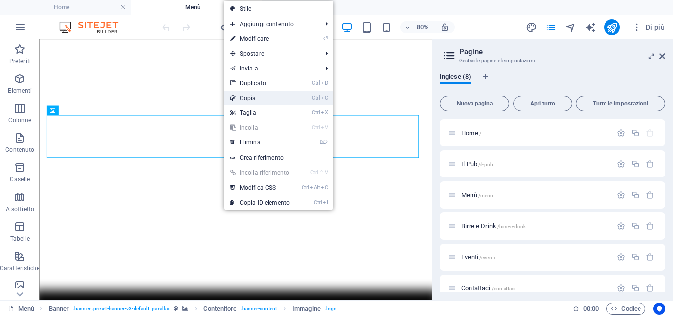
click at [247, 100] on link "Ctrl C Copia" at bounding box center [259, 98] width 71 height 15
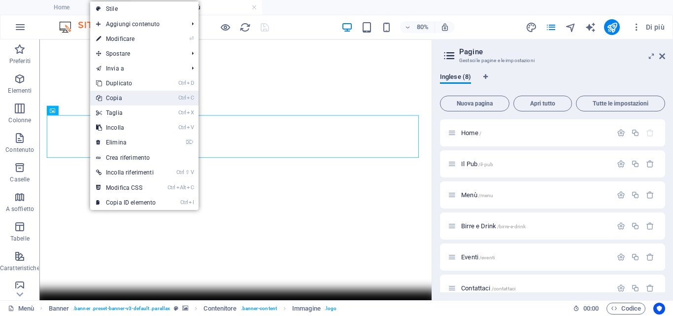
click at [125, 95] on link "Ctrl C Copia" at bounding box center [125, 98] width 71 height 15
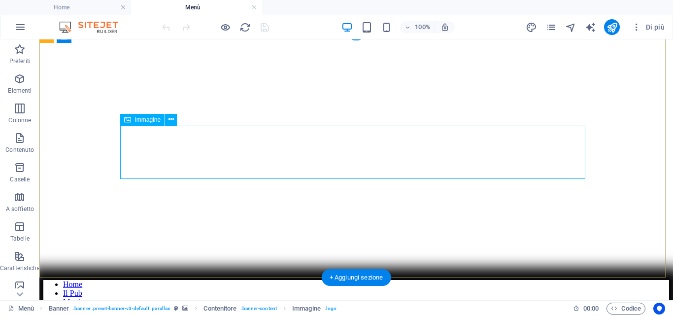
scroll to position [49, 0]
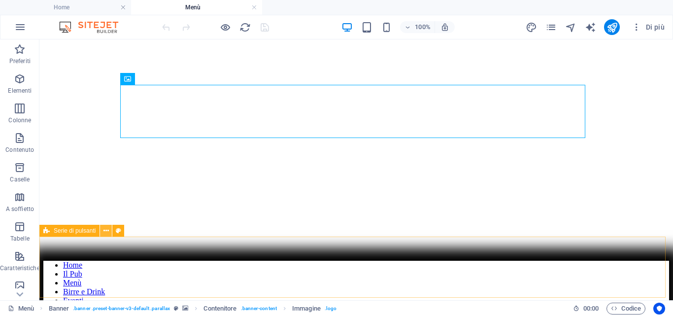
click at [104, 231] on icon at bounding box center [105, 231] width 5 height 10
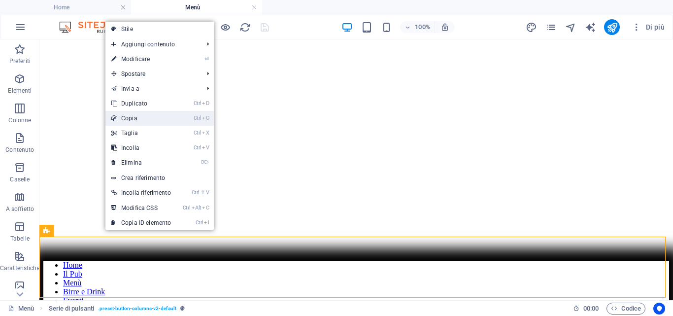
click at [133, 120] on link "Ctrl C Copia" at bounding box center [140, 118] width 71 height 15
